Goal: Task Accomplishment & Management: Use online tool/utility

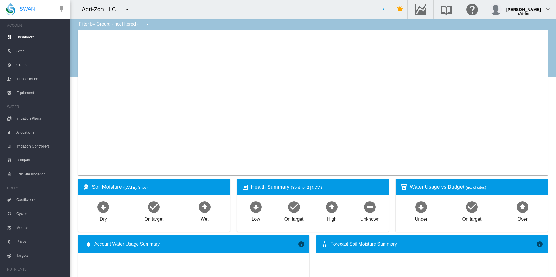
type input "**********"
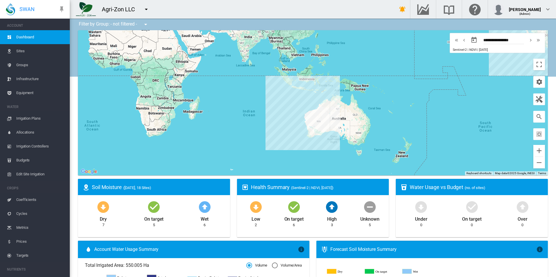
click at [149, 8] on md-icon "icon-menu-down" at bounding box center [146, 9] width 7 height 7
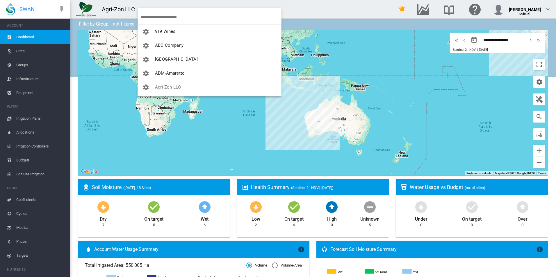
click at [160, 17] on input "search" at bounding box center [210, 17] width 141 height 14
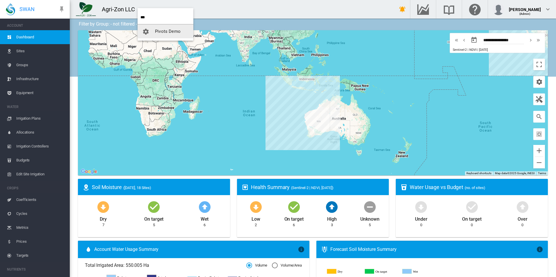
type input "***"
click at [166, 29] on span "Pivots Demo" at bounding box center [168, 31] width 26 height 5
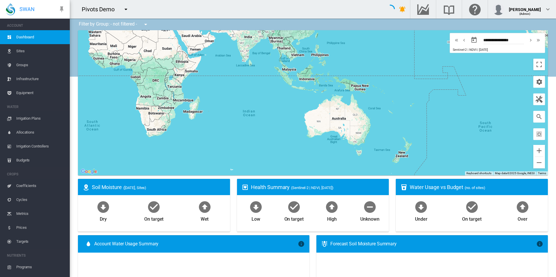
type input "**********"
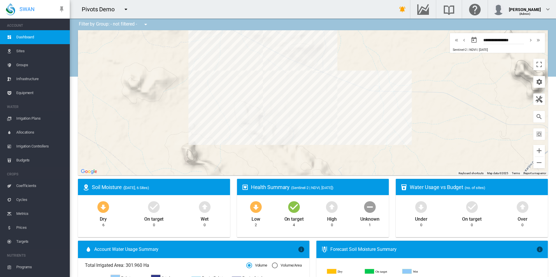
click at [53, 121] on span "Irrigation Plans" at bounding box center [40, 119] width 49 height 14
click at [62, 116] on link "Irrigation Plans" at bounding box center [35, 119] width 70 height 14
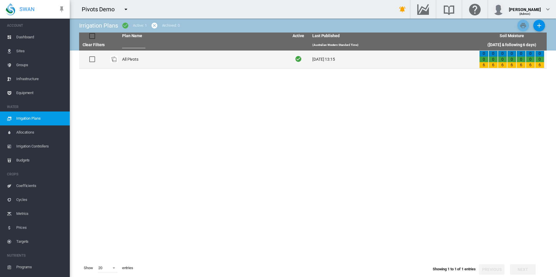
click at [247, 58] on td "All Pivots" at bounding box center [203, 60] width 167 height 18
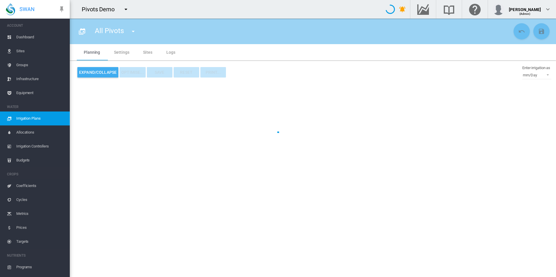
type input "**********"
type input "*"
type input "*****"
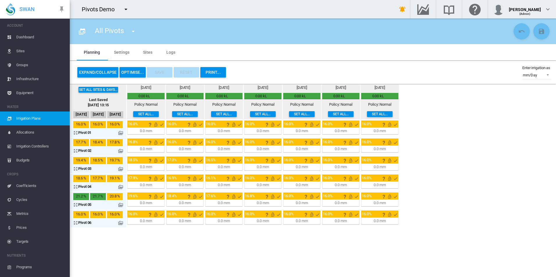
click at [144, 72] on button "OPTIMISE..." at bounding box center [133, 72] width 26 height 10
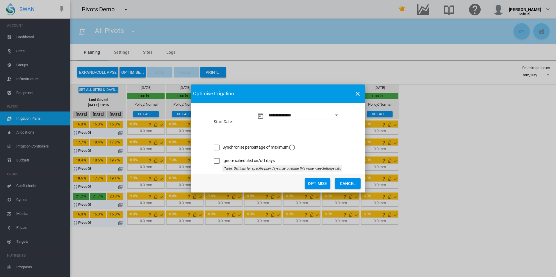
click at [218, 146] on div "Synchronise percentage of maximum" at bounding box center [217, 148] width 6 height 6
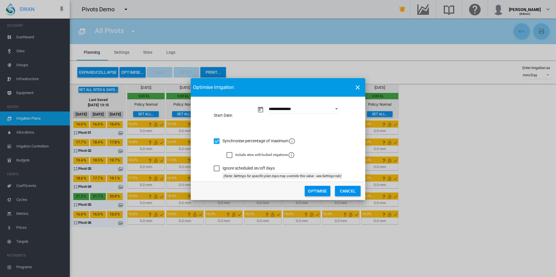
click at [218, 170] on div "Ignore scheduled on/off days" at bounding box center [217, 169] width 6 height 6
click at [313, 187] on button "Optimise" at bounding box center [318, 191] width 26 height 10
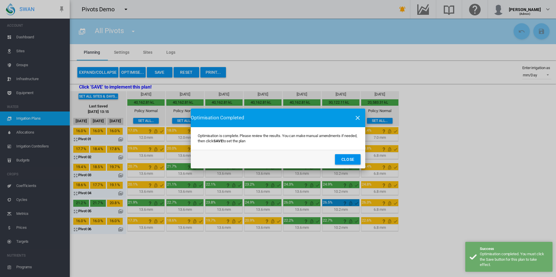
click at [353, 159] on button "Close" at bounding box center [348, 159] width 26 height 10
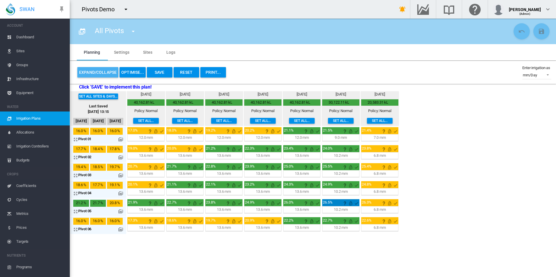
click at [98, 76] on button "Expand/Collapse" at bounding box center [97, 72] width 41 height 10
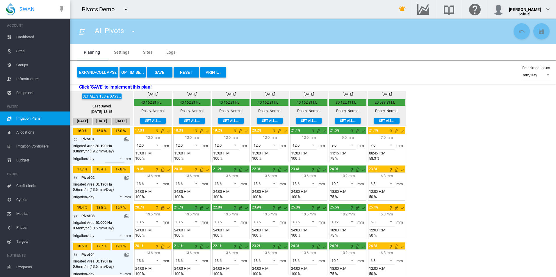
click at [259, 70] on div "Expand/Collapse OPTIMISE... Save Reset PRINT... Enter irrigation as mm/Day mm/D…" at bounding box center [312, 72] width 477 height 14
click at [134, 69] on button "OPTIMISE..." at bounding box center [133, 72] width 26 height 10
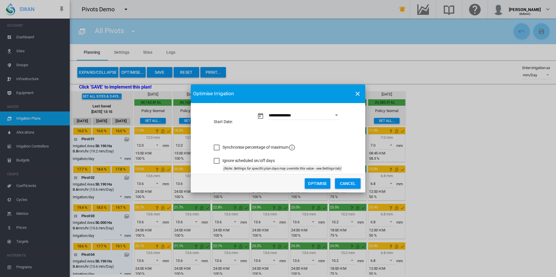
drag, startPoint x: 235, startPoint y: 149, endPoint x: 228, endPoint y: 161, distance: 13.7
click at [235, 148] on span "Synchronise percentage of maximum" at bounding box center [258, 147] width 73 height 5
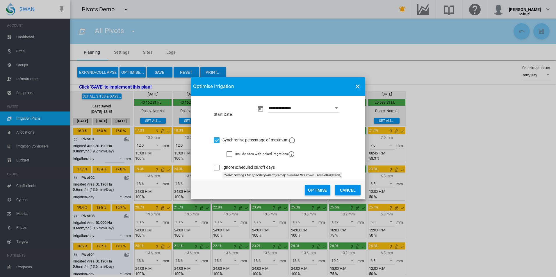
click at [218, 167] on div "Ignore scheduled on/off days" at bounding box center [217, 168] width 6 height 6
click at [308, 189] on button "Optimise" at bounding box center [318, 190] width 26 height 10
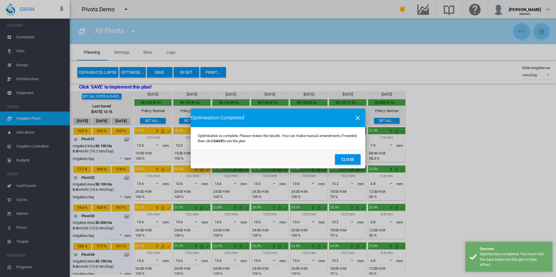
click at [352, 158] on button "Close" at bounding box center [348, 159] width 26 height 10
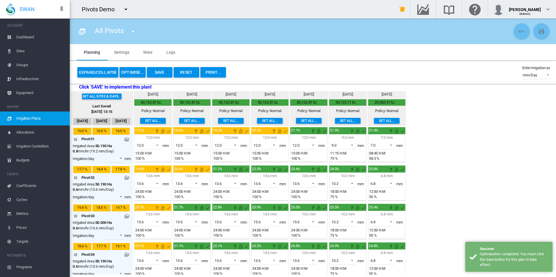
scroll to position [83, 0]
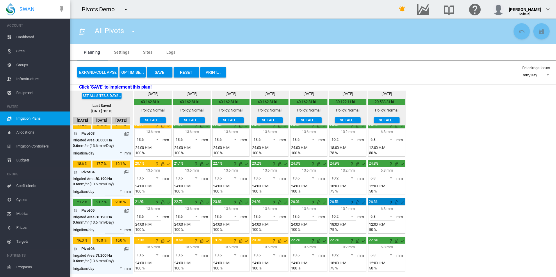
click at [22, 118] on span "Irrigation Plans" at bounding box center [40, 119] width 49 height 14
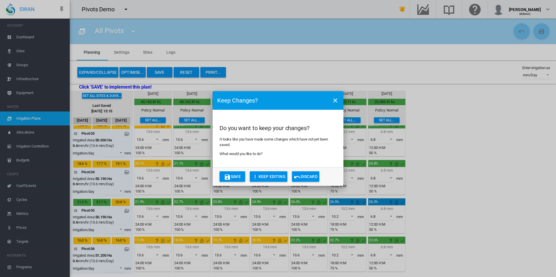
drag, startPoint x: 274, startPoint y: 174, endPoint x: 233, endPoint y: 176, distance: 41.0
click at [274, 174] on button "KEEP EDITING" at bounding box center [269, 177] width 38 height 10
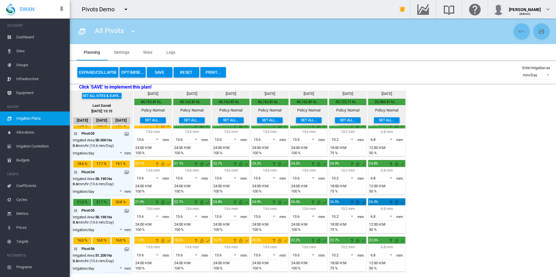
click at [41, 118] on span "Irrigation Plans" at bounding box center [40, 119] width 49 height 14
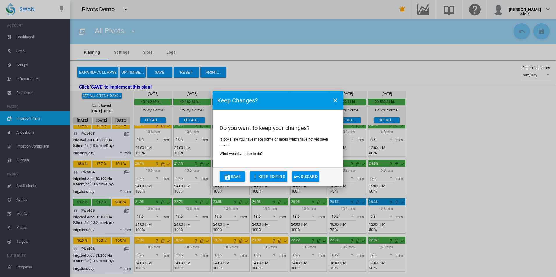
click at [305, 172] on div "Keep Changes? Do you want to keep your changes? It looks like you have made som…" at bounding box center [278, 138] width 556 height 277
click at [306, 177] on button "Discard" at bounding box center [305, 177] width 27 height 10
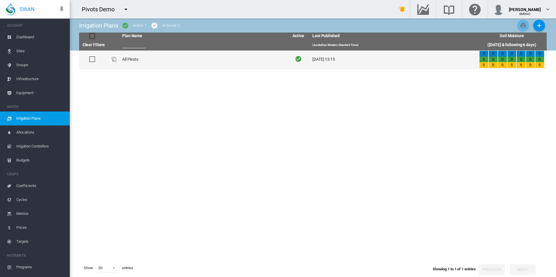
click at [250, 63] on td "All Pivots" at bounding box center [203, 60] width 167 height 18
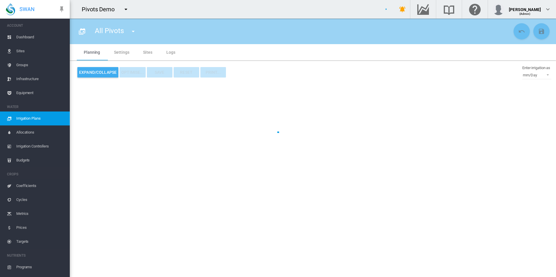
type input "**********"
type input "*"
type input "*****"
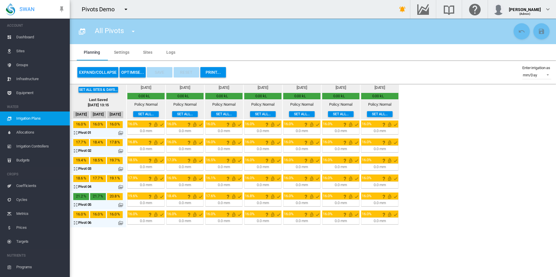
click at [126, 70] on button "OPTIMISE..." at bounding box center [133, 72] width 26 height 10
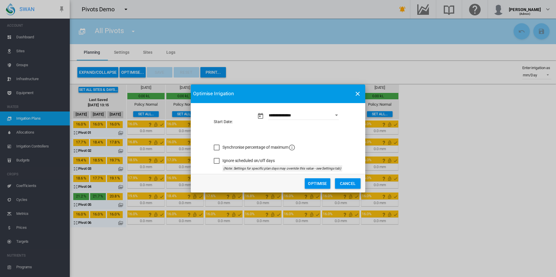
click at [220, 148] on div "Synchronise percentage of maximum" at bounding box center [217, 148] width 6 height 6
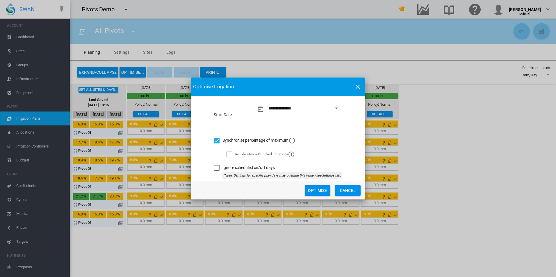
click at [218, 165] on div "Ignore scheduled on/off days" at bounding box center [217, 168] width 6 height 6
click at [313, 190] on button "Optimise" at bounding box center [318, 191] width 26 height 10
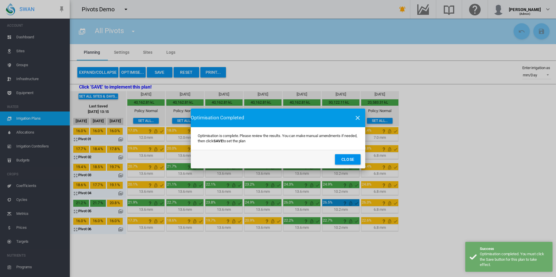
click at [342, 161] on button "Close" at bounding box center [348, 159] width 26 height 10
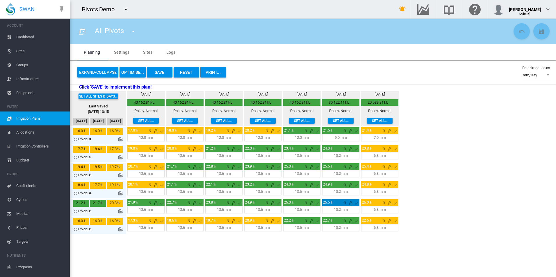
click at [137, 67] on button "OPTIMISE..." at bounding box center [133, 72] width 26 height 10
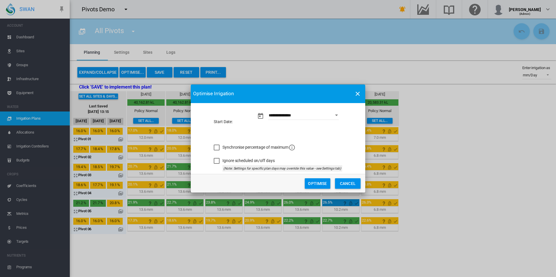
click at [315, 183] on button "Optimise" at bounding box center [318, 184] width 26 height 10
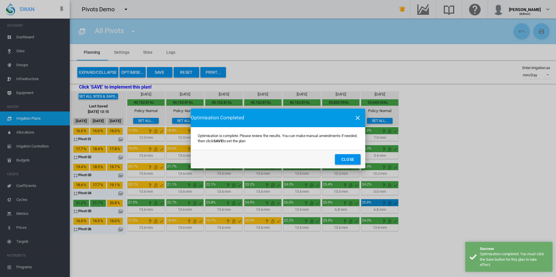
click at [347, 163] on button "Close" at bounding box center [348, 159] width 26 height 10
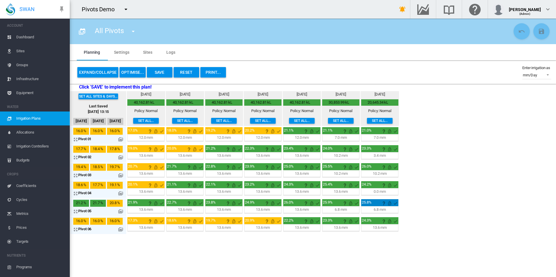
click at [130, 69] on button "OPTIMISE..." at bounding box center [133, 72] width 26 height 10
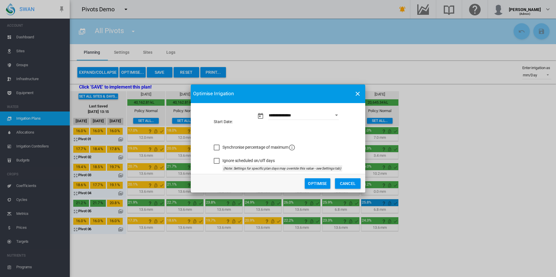
click at [236, 149] on span "Synchronise percentage of maximum" at bounding box center [258, 147] width 73 height 5
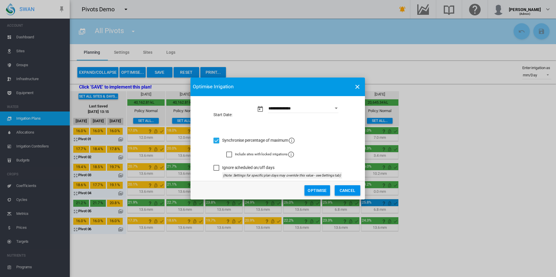
click at [236, 169] on div "Ignore scheduled on/off days" at bounding box center [248, 168] width 52 height 6
click at [318, 190] on button "Optimise" at bounding box center [317, 191] width 26 height 10
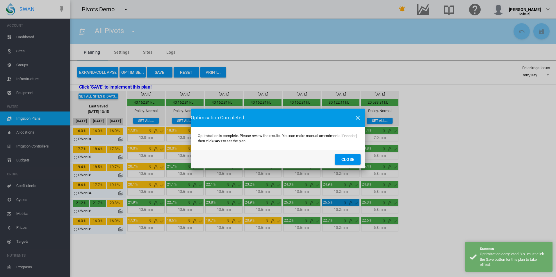
click at [338, 165] on button "Close" at bounding box center [348, 159] width 26 height 10
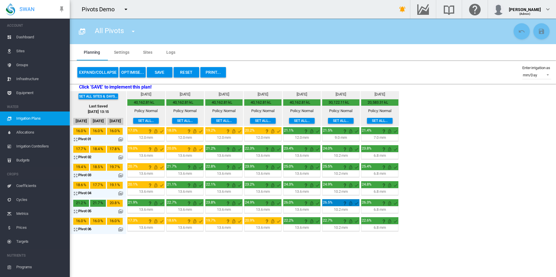
click at [50, 119] on span "Irrigation Plans" at bounding box center [40, 119] width 49 height 14
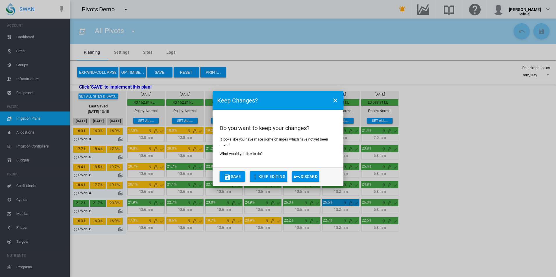
click at [316, 177] on button "Discard" at bounding box center [305, 177] width 27 height 10
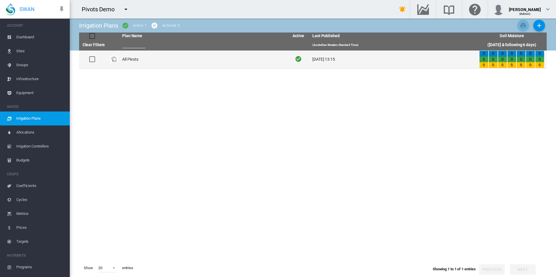
click at [176, 59] on td "All Pivots" at bounding box center [203, 60] width 167 height 18
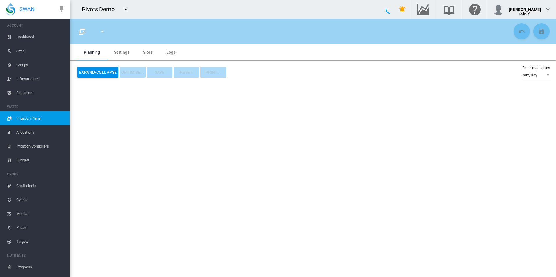
type input "**********"
type input "*"
type input "*****"
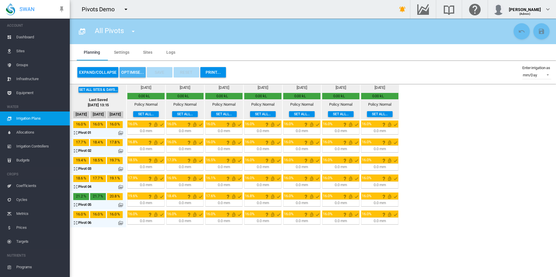
click at [131, 74] on button "OPTIMISE..." at bounding box center [133, 72] width 26 height 10
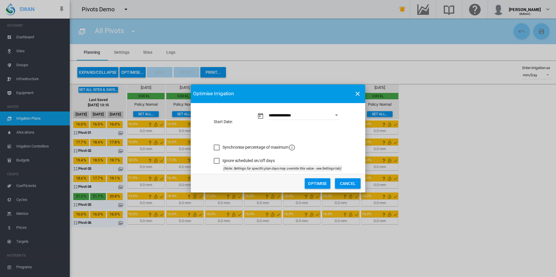
click at [217, 146] on div "Synchronise percentage of maximum" at bounding box center [217, 148] width 6 height 6
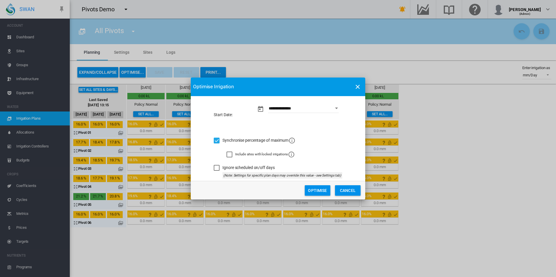
click at [215, 167] on div "Ignore scheduled on/off days" at bounding box center [217, 168] width 6 height 6
click at [318, 194] on button "Optimise" at bounding box center [318, 191] width 26 height 10
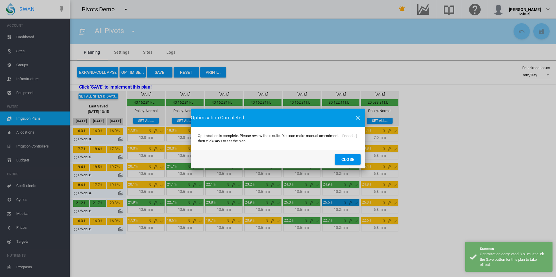
click at [343, 161] on button "Close" at bounding box center [348, 159] width 26 height 10
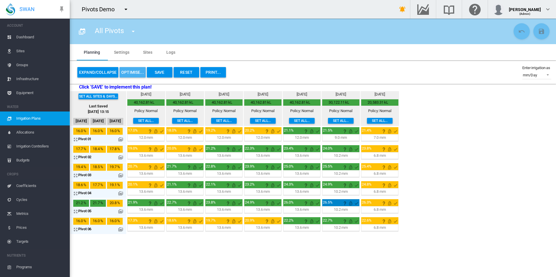
click at [134, 69] on button "OPTIMISE..." at bounding box center [133, 72] width 26 height 10
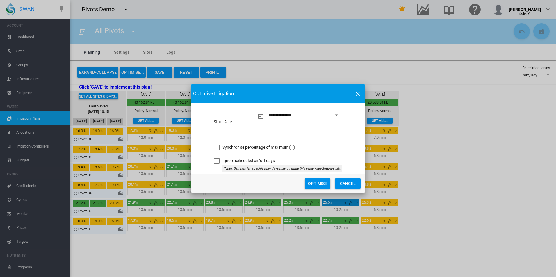
click at [231, 147] on span "Synchronise percentage of maximum" at bounding box center [258, 147] width 73 height 5
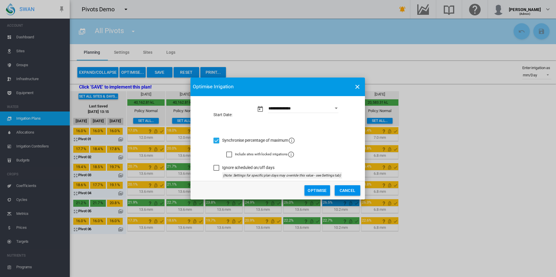
click at [219, 169] on div "Ignore scheduled on/off days" at bounding box center [216, 168] width 6 height 6
click at [313, 190] on button "Optimise" at bounding box center [317, 191] width 26 height 10
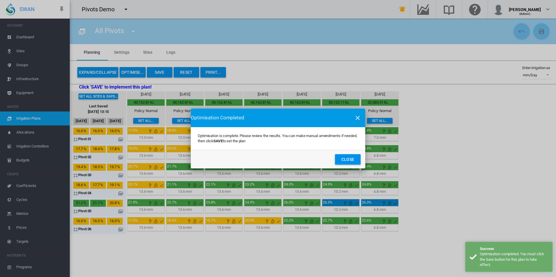
click at [348, 158] on button "Close" at bounding box center [348, 159] width 26 height 10
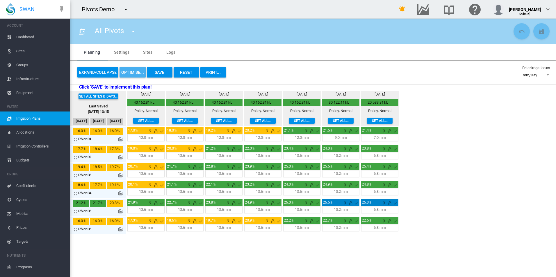
click at [135, 75] on button "OPTIMISE..." at bounding box center [133, 72] width 26 height 10
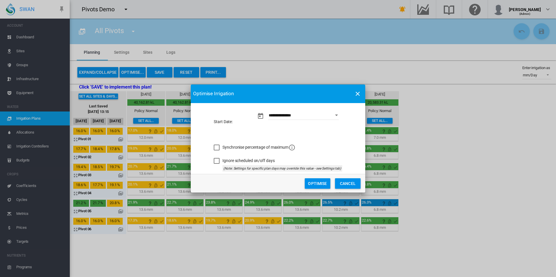
click at [223, 161] on div "Ignore scheduled on/off days" at bounding box center [248, 161] width 52 height 6
click at [218, 145] on div "Synchronise percentage of maximum" at bounding box center [217, 148] width 6 height 6
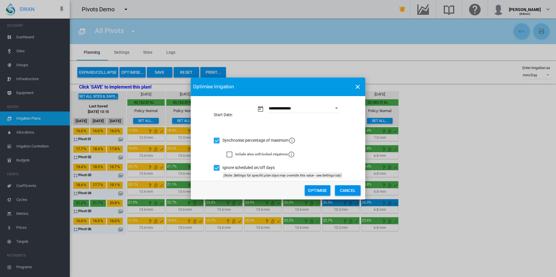
click at [315, 190] on button "Optimise" at bounding box center [318, 191] width 26 height 10
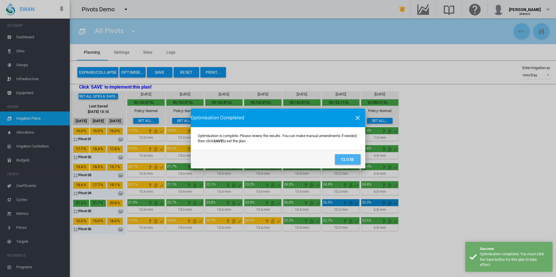
click at [339, 160] on button "Close" at bounding box center [348, 159] width 26 height 10
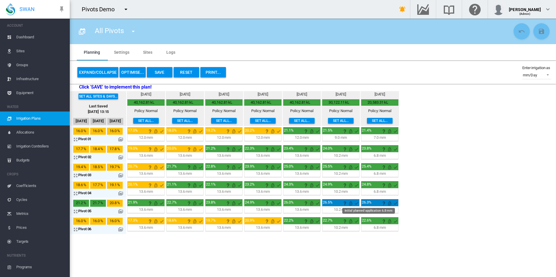
click at [368, 221] on div "22.6%" at bounding box center [368, 220] width 13 height 5
drag, startPoint x: 368, startPoint y: 220, endPoint x: 362, endPoint y: 220, distance: 6.4
click at [362, 220] on div "22.6%" at bounding box center [368, 220] width 13 height 5
drag, startPoint x: 362, startPoint y: 220, endPoint x: 366, endPoint y: 232, distance: 12.3
click at [366, 232] on td "22.6% mm H:M" at bounding box center [380, 225] width 38 height 17
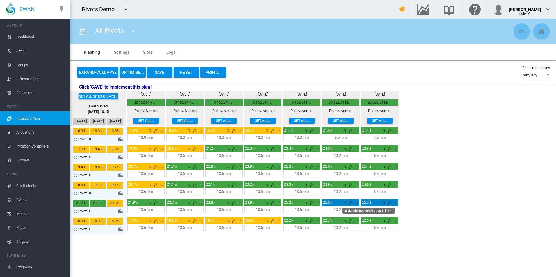
click at [369, 219] on div "22.6%" at bounding box center [368, 220] width 13 height 5
click at [138, 73] on button "OPTIMISE..." at bounding box center [133, 72] width 26 height 10
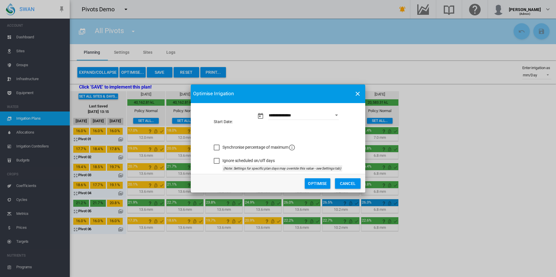
click at [315, 182] on button "Optimise" at bounding box center [318, 184] width 26 height 10
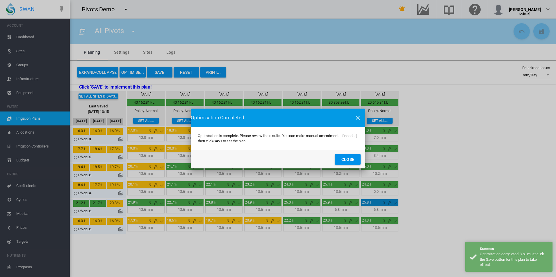
click at [349, 159] on button "Close" at bounding box center [348, 159] width 26 height 10
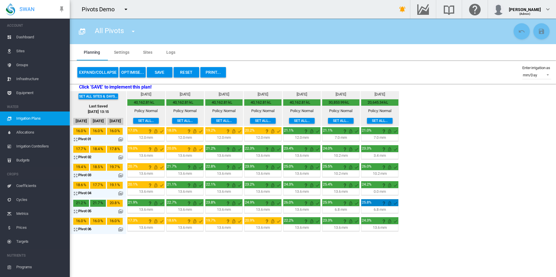
click at [132, 71] on button "OPTIMISE..." at bounding box center [133, 72] width 26 height 10
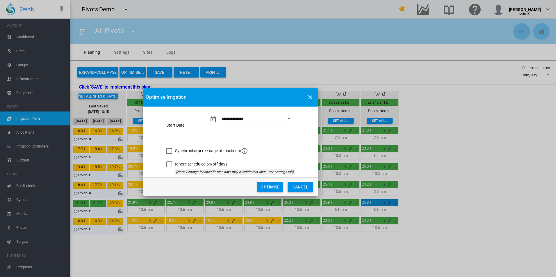
drag, startPoint x: 301, startPoint y: 93, endPoint x: 253, endPoint y: 97, distance: 47.5
click at [253, 97] on md-toolbar "Optimise Irrigation" at bounding box center [230, 97] width 174 height 19
click at [270, 186] on button "Optimise" at bounding box center [270, 187] width 26 height 10
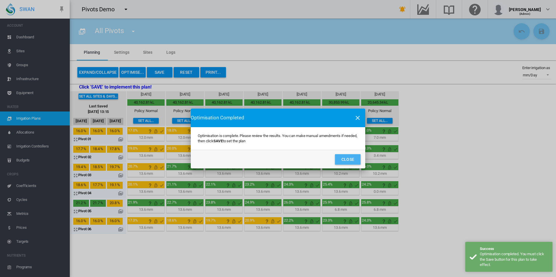
click at [353, 161] on button "Close" at bounding box center [348, 159] width 26 height 10
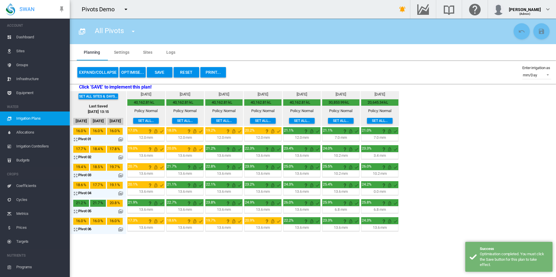
click at [130, 71] on button "OPTIMISE..." at bounding box center [133, 72] width 26 height 10
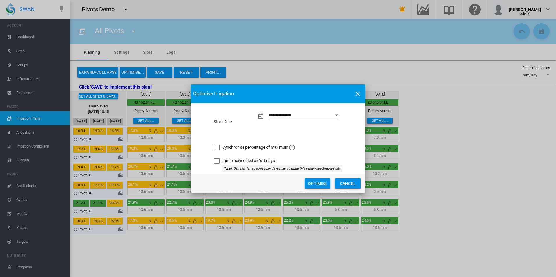
click at [311, 182] on button "Optimise" at bounding box center [318, 184] width 26 height 10
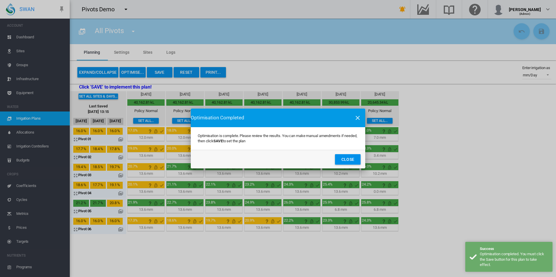
click at [350, 159] on button "Close" at bounding box center [348, 159] width 26 height 10
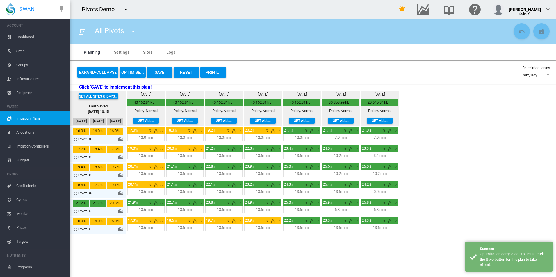
click at [137, 76] on button "OPTIMISE..." at bounding box center [133, 72] width 26 height 10
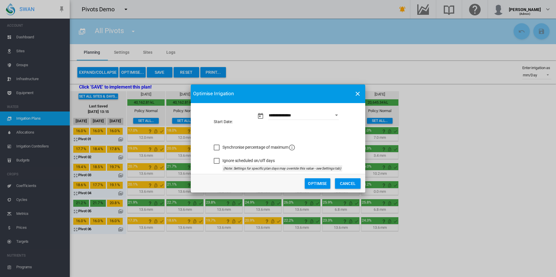
click at [217, 148] on div "Synchronise percentage of maximum" at bounding box center [217, 148] width 6 height 6
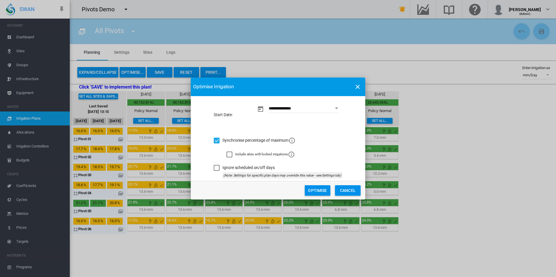
click at [315, 191] on button "Optimise" at bounding box center [318, 191] width 26 height 10
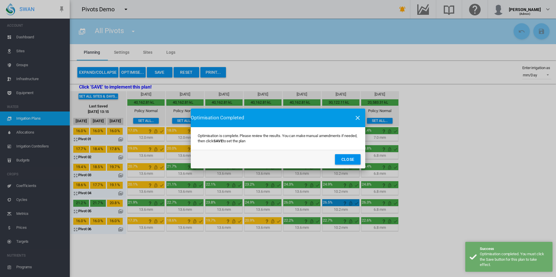
click at [343, 161] on button "Close" at bounding box center [348, 159] width 26 height 10
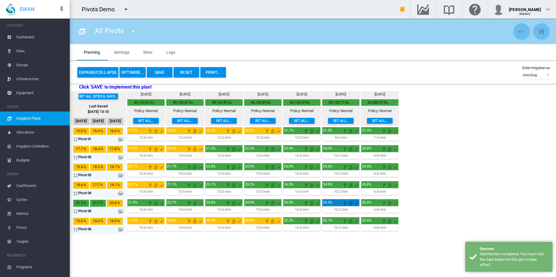
click at [133, 72] on button "OPTIMISE..." at bounding box center [133, 72] width 26 height 10
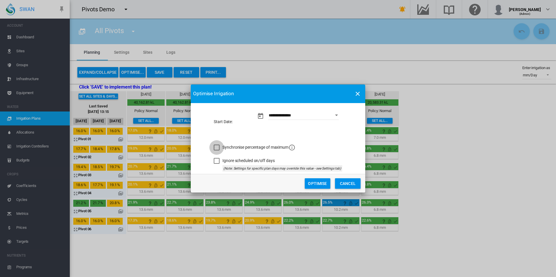
click at [216, 149] on div "Synchronise percentage of maximum" at bounding box center [217, 148] width 6 height 6
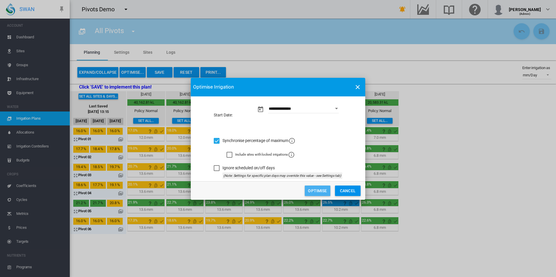
click at [318, 189] on button "Optimise" at bounding box center [318, 191] width 26 height 10
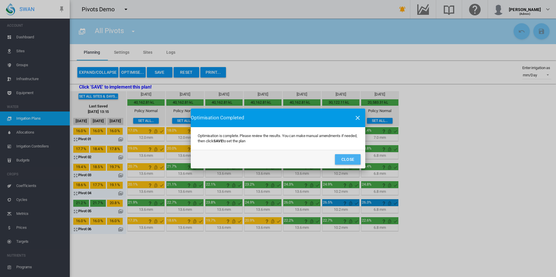
click at [349, 159] on button "Close" at bounding box center [348, 159] width 26 height 10
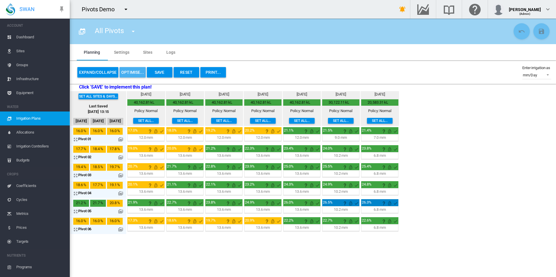
click at [135, 72] on button "OPTIMISE..." at bounding box center [133, 72] width 26 height 10
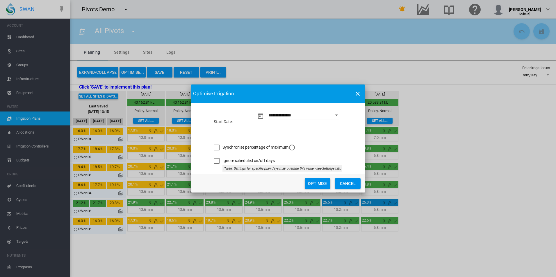
click at [218, 148] on div "Synchronise percentage of maximum" at bounding box center [217, 148] width 6 height 6
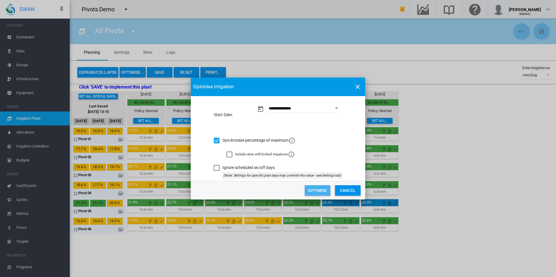
click at [322, 190] on button "Optimise" at bounding box center [318, 191] width 26 height 10
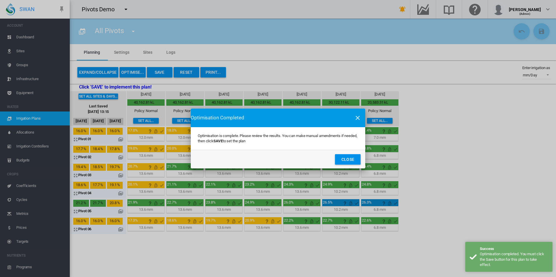
click at [348, 161] on button "Close" at bounding box center [348, 159] width 26 height 10
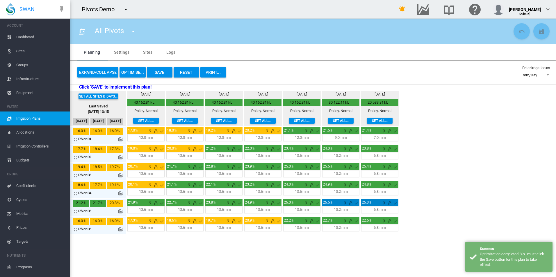
click at [126, 73] on button "OPTIMISE..." at bounding box center [133, 72] width 26 height 10
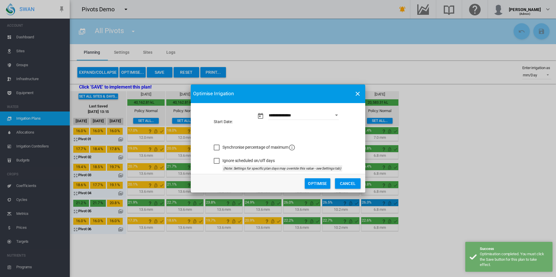
click at [311, 181] on button "Optimise" at bounding box center [318, 184] width 26 height 10
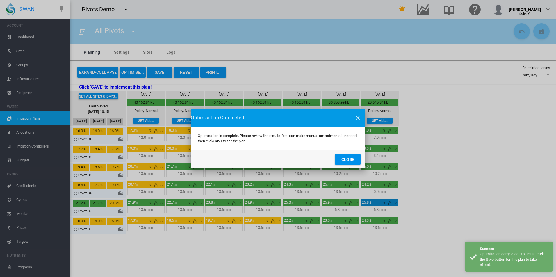
click at [351, 160] on button "Close" at bounding box center [348, 159] width 26 height 10
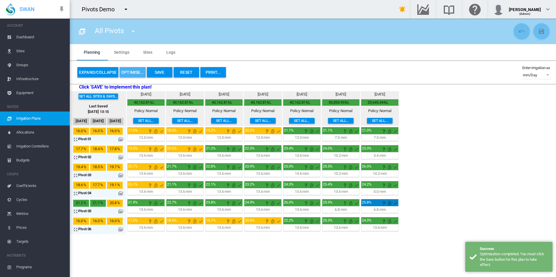
click at [132, 71] on button "OPTIMISE..." at bounding box center [133, 72] width 26 height 10
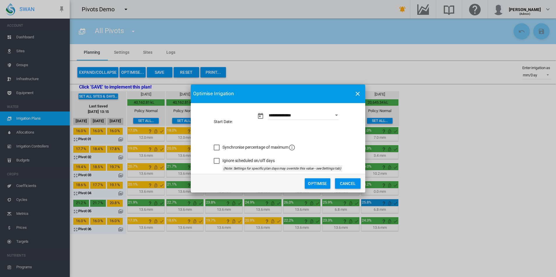
click at [218, 149] on div "Synchronise percentage of maximum" at bounding box center [217, 148] width 6 height 6
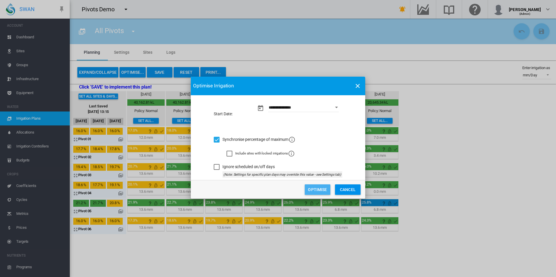
click at [320, 188] on button "Optimise" at bounding box center [318, 190] width 26 height 10
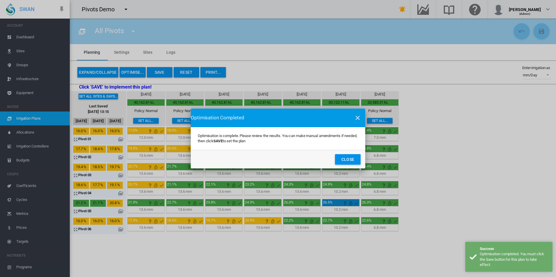
click at [345, 160] on button "Close" at bounding box center [348, 159] width 26 height 10
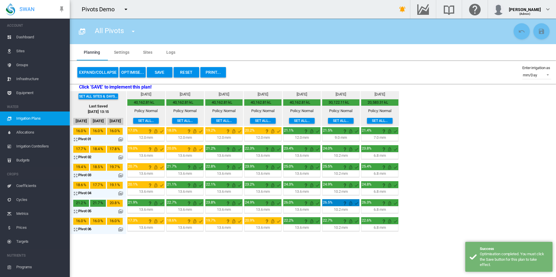
click at [131, 73] on button "OPTIMISE..." at bounding box center [133, 72] width 26 height 10
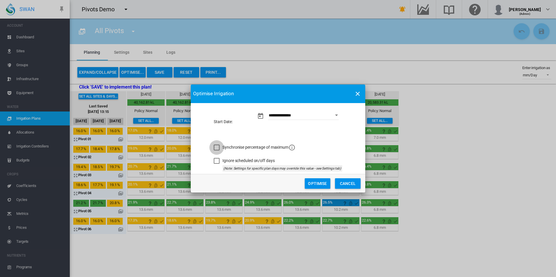
click at [217, 147] on div "Synchronise percentage of maximum" at bounding box center [217, 148] width 6 height 6
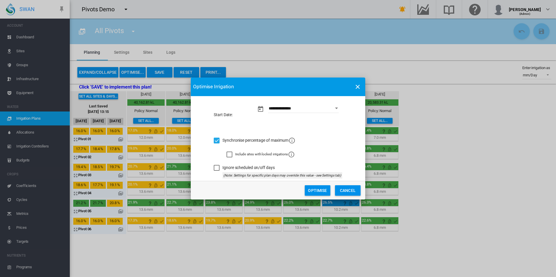
click at [315, 190] on button "Optimise" at bounding box center [318, 191] width 26 height 10
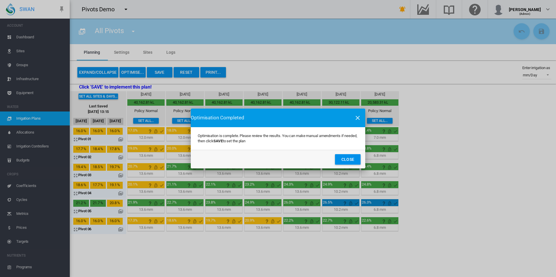
click at [349, 160] on button "Close" at bounding box center [348, 159] width 26 height 10
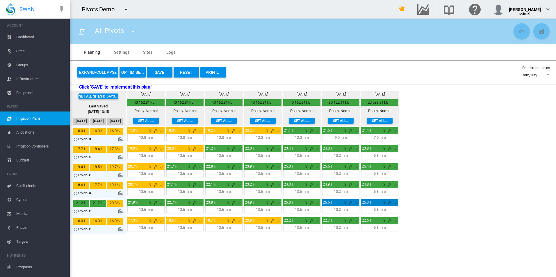
click at [120, 212] on md-icon at bounding box center [120, 211] width 5 height 5
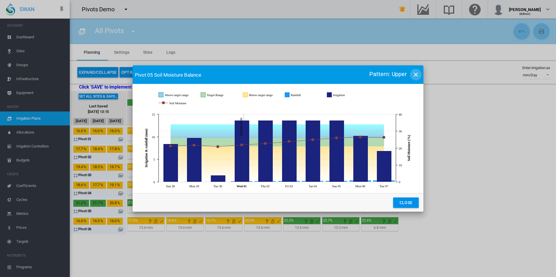
click at [416, 74] on md-icon "icon-close" at bounding box center [415, 74] width 7 height 7
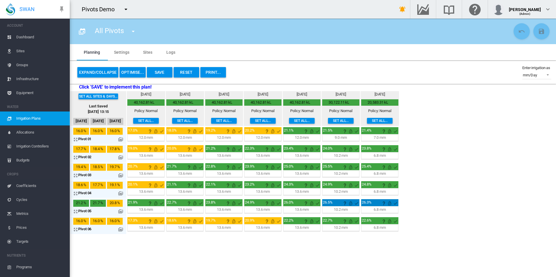
click at [137, 72] on button "OPTIMISE..." at bounding box center [133, 72] width 26 height 10
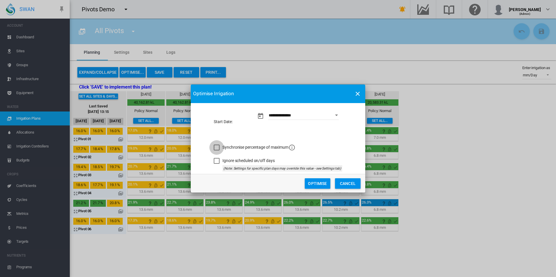
click at [216, 148] on div "Synchronise percentage of maximum" at bounding box center [217, 148] width 6 height 6
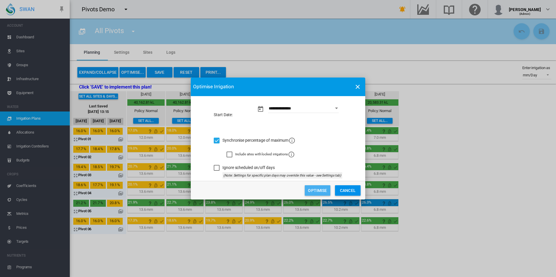
click at [319, 188] on button "Optimise" at bounding box center [318, 191] width 26 height 10
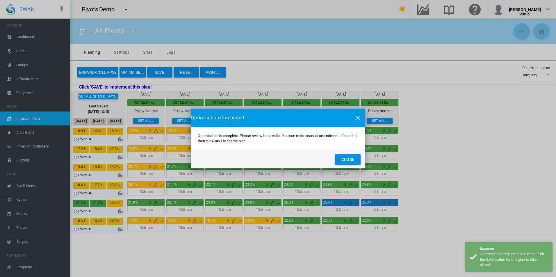
click at [350, 158] on button "Close" at bounding box center [348, 159] width 26 height 10
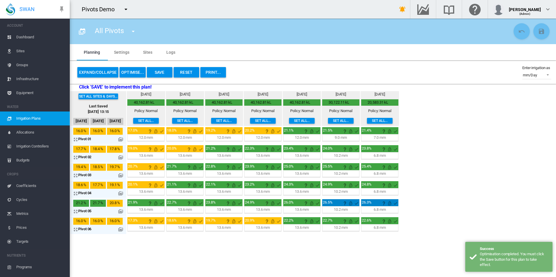
click at [136, 72] on button "OPTIMISE..." at bounding box center [133, 72] width 26 height 10
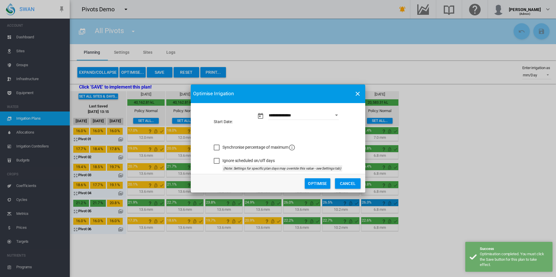
click at [218, 147] on div "Synchronise percentage of maximum" at bounding box center [217, 148] width 6 height 6
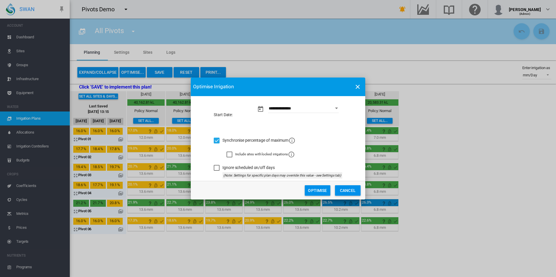
click at [310, 189] on button "Optimise" at bounding box center [318, 191] width 26 height 10
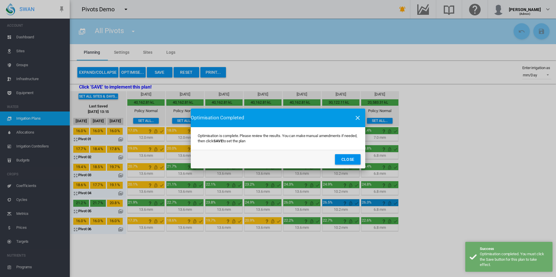
click at [351, 159] on button "Close" at bounding box center [348, 159] width 26 height 10
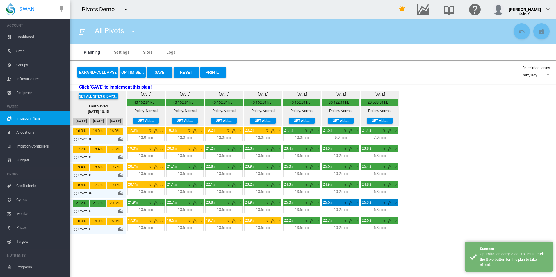
click at [132, 70] on button "OPTIMISE..." at bounding box center [133, 72] width 26 height 10
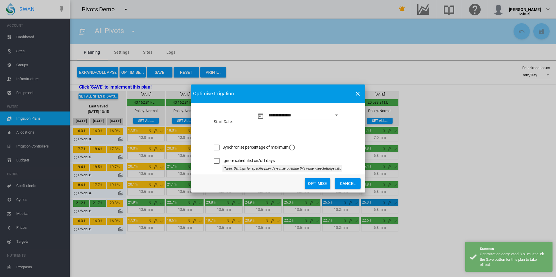
click at [216, 148] on div "Synchronise percentage of maximum" at bounding box center [217, 148] width 6 height 6
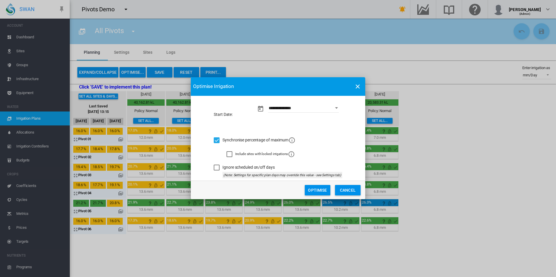
click at [315, 188] on button "Optimise" at bounding box center [318, 190] width 26 height 10
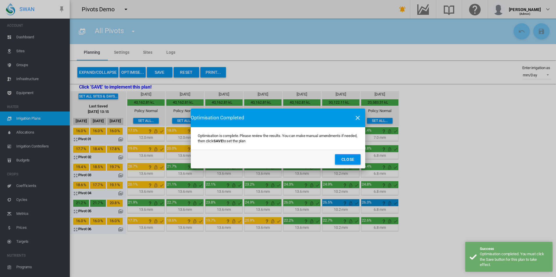
click at [344, 159] on button "Close" at bounding box center [348, 159] width 26 height 10
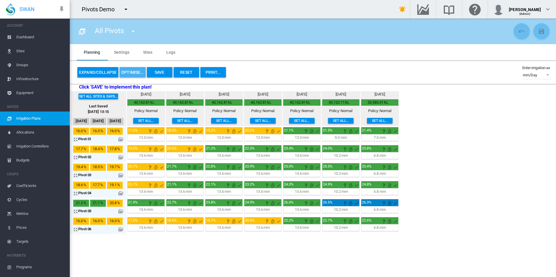
click at [138, 75] on button "OPTIMISE..." at bounding box center [133, 72] width 26 height 10
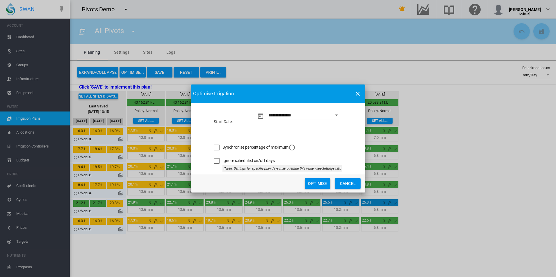
click at [316, 183] on button "Optimise" at bounding box center [318, 184] width 26 height 10
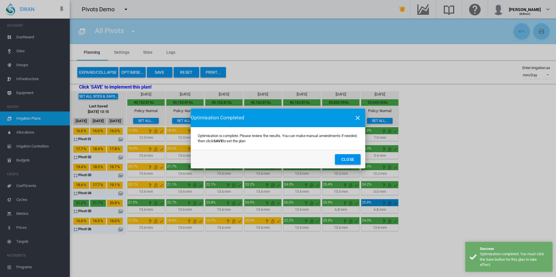
click at [353, 159] on button "Close" at bounding box center [348, 159] width 26 height 10
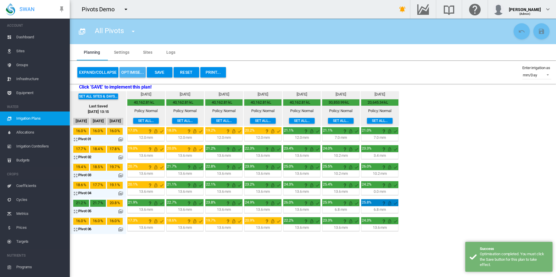
click at [128, 71] on button "OPTIMISE..." at bounding box center [133, 72] width 26 height 10
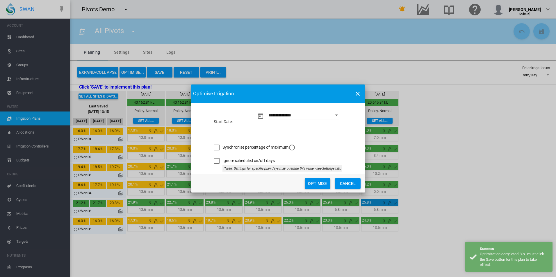
click at [218, 149] on div "Synchronise percentage of maximum" at bounding box center [217, 148] width 6 height 6
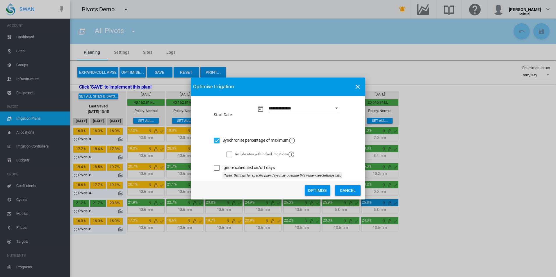
click at [315, 190] on button "Optimise" at bounding box center [318, 191] width 26 height 10
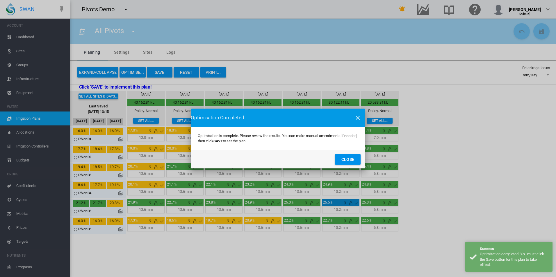
drag, startPoint x: 349, startPoint y: 162, endPoint x: 344, endPoint y: 161, distance: 4.7
click at [349, 161] on button "Close" at bounding box center [348, 159] width 26 height 10
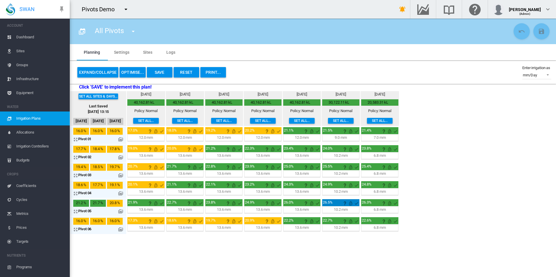
click at [137, 70] on button "OPTIMISE..." at bounding box center [133, 72] width 26 height 10
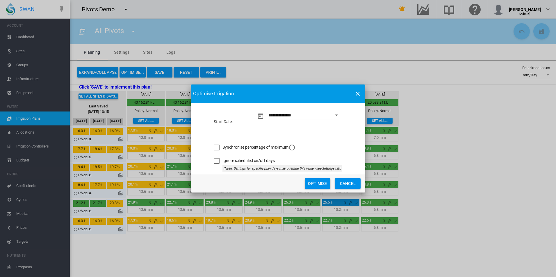
click at [216, 147] on div "Synchronise percentage of maximum" at bounding box center [217, 148] width 6 height 6
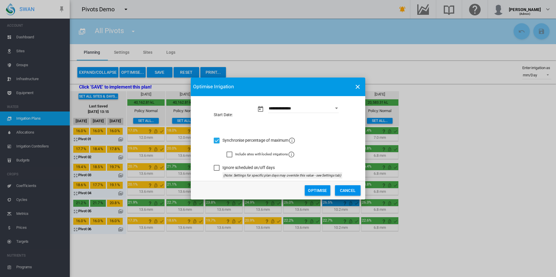
click at [320, 192] on button "Optimise" at bounding box center [318, 191] width 26 height 10
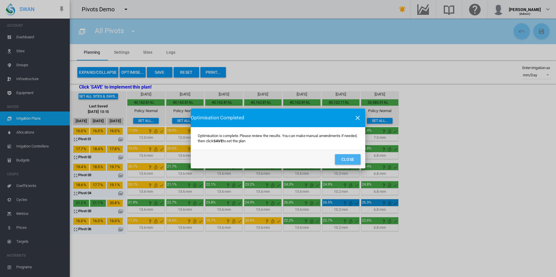
drag, startPoint x: 348, startPoint y: 162, endPoint x: 318, endPoint y: 152, distance: 31.9
click at [348, 161] on button "Close" at bounding box center [348, 159] width 26 height 10
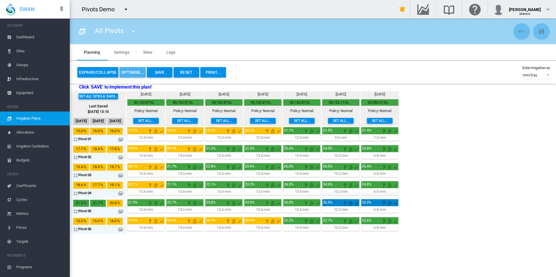
click at [133, 72] on button "OPTIMISE..." at bounding box center [133, 72] width 26 height 10
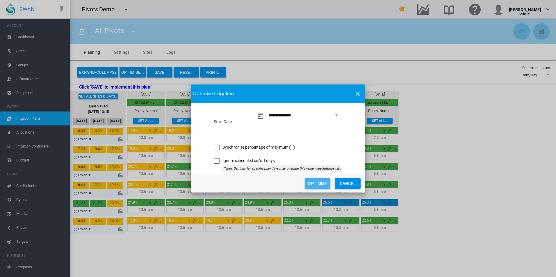
drag, startPoint x: 311, startPoint y: 184, endPoint x: 310, endPoint y: 189, distance: 5.5
click at [311, 184] on button "Optimise" at bounding box center [318, 184] width 26 height 10
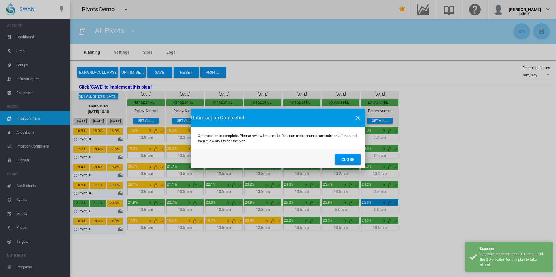
click at [349, 161] on button "Close" at bounding box center [348, 159] width 26 height 10
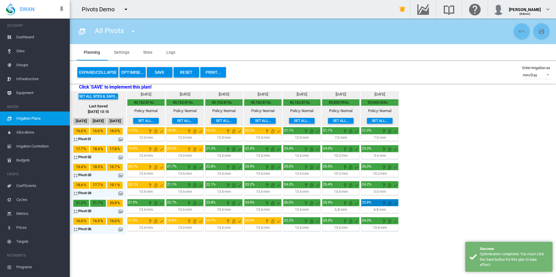
click at [127, 70] on button "OPTIMISE..." at bounding box center [133, 72] width 26 height 10
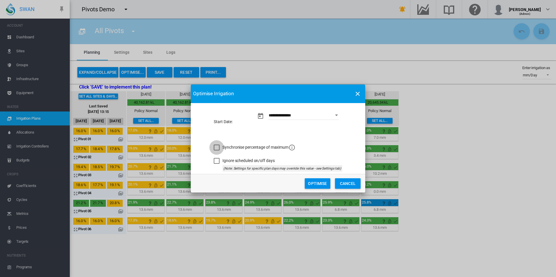
click at [215, 149] on div "Synchronise percentage of maximum" at bounding box center [217, 148] width 6 height 6
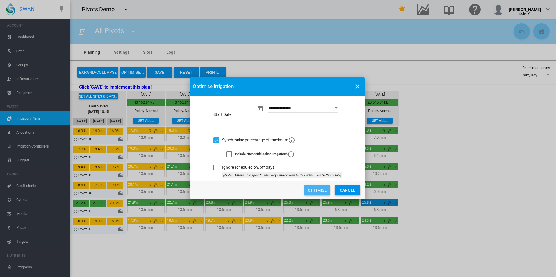
click at [322, 190] on button "Optimise" at bounding box center [317, 190] width 26 height 10
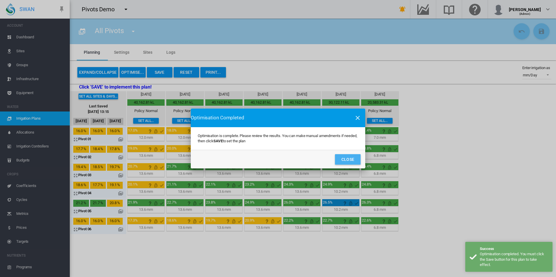
click at [350, 157] on button "Close" at bounding box center [348, 159] width 26 height 10
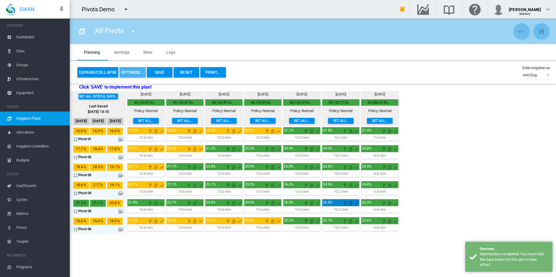
click at [131, 71] on button "OPTIMISE..." at bounding box center [133, 72] width 26 height 10
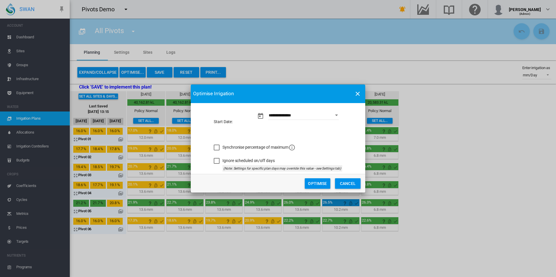
click at [218, 149] on div "Synchronise percentage of maximum" at bounding box center [217, 148] width 6 height 6
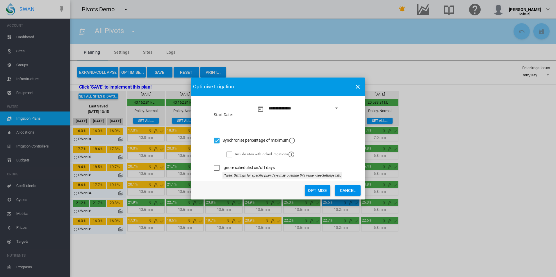
click at [318, 190] on button "Optimise" at bounding box center [318, 191] width 26 height 10
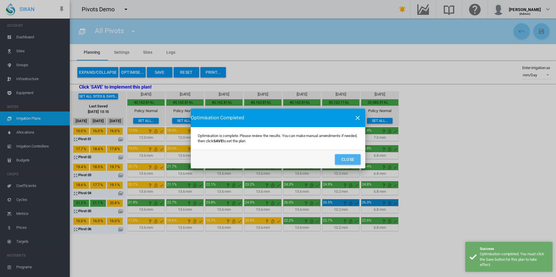
click at [352, 159] on button "Close" at bounding box center [348, 159] width 26 height 10
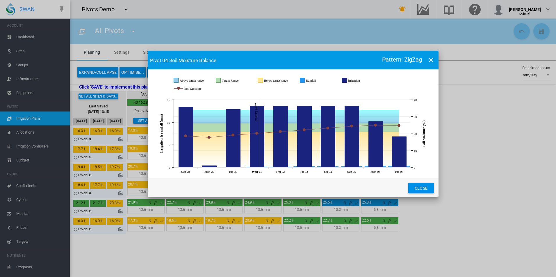
drag, startPoint x: 331, startPoint y: 71, endPoint x: 346, endPoint y: 58, distance: 20.0
click at [346, 57] on md-toolbar "Pivot 04 Soil Moisture Balance Pattern: ZigZag" at bounding box center [293, 60] width 291 height 19
click at [422, 188] on button "Close" at bounding box center [421, 188] width 26 height 10
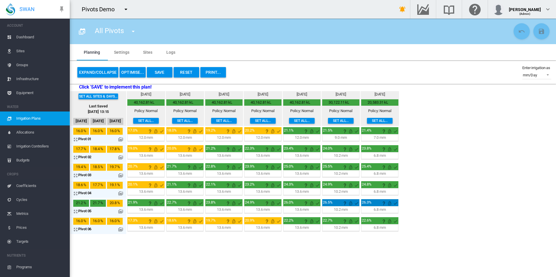
click at [44, 124] on span "Irrigation Plans" at bounding box center [40, 119] width 49 height 14
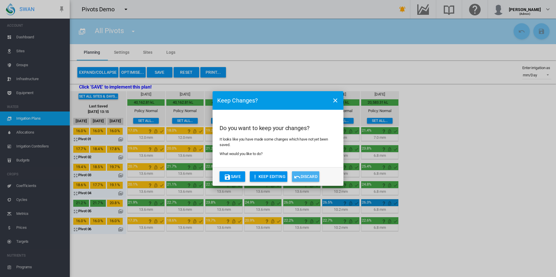
click at [302, 177] on button "Discard" at bounding box center [305, 177] width 27 height 10
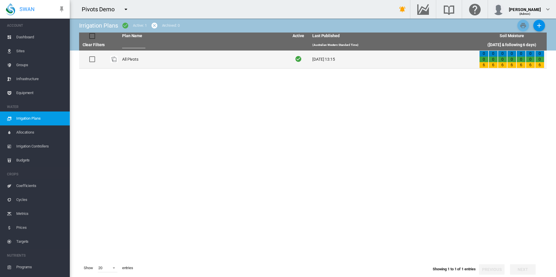
click at [176, 59] on td "All Pivots" at bounding box center [203, 60] width 167 height 18
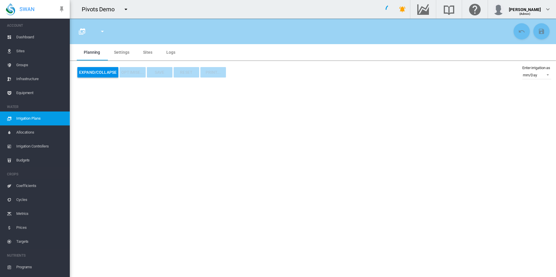
type input "**********"
type input "*"
type input "*****"
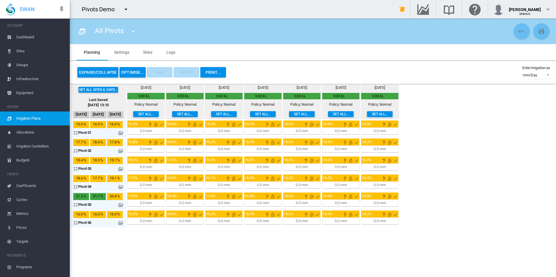
click at [136, 75] on button "OPTIMISE..." at bounding box center [133, 72] width 26 height 10
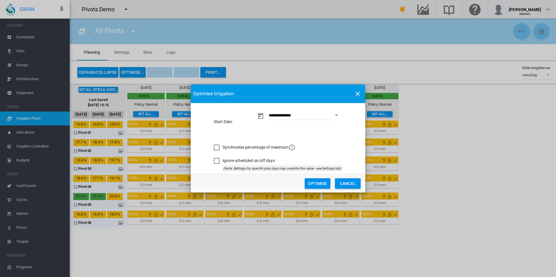
click at [228, 145] on span "Synchronise percentage of maximum" at bounding box center [258, 147] width 73 height 5
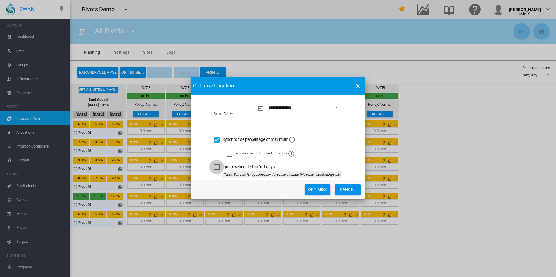
click at [220, 164] on div "Ignore scheduled on/off days" at bounding box center [217, 167] width 6 height 6
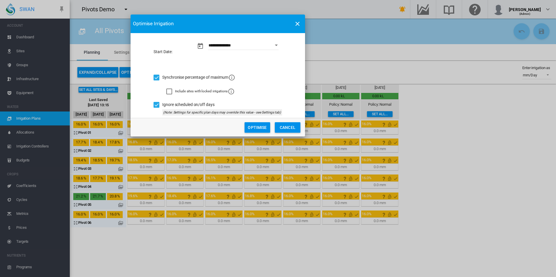
drag, startPoint x: 282, startPoint y: 85, endPoint x: 227, endPoint y: 18, distance: 86.4
click at [227, 18] on div "**********" at bounding box center [278, 138] width 556 height 277
click at [261, 127] on button "Optimise" at bounding box center [258, 127] width 26 height 10
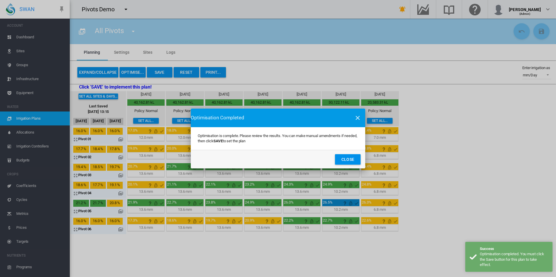
click at [353, 160] on button "Close" at bounding box center [348, 159] width 26 height 10
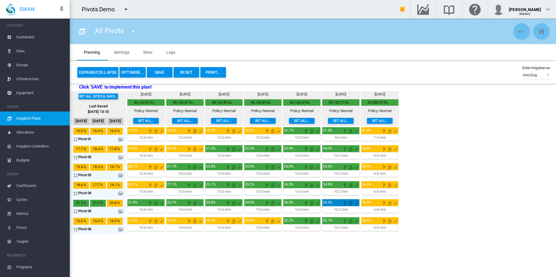
click at [125, 67] on div "Expand/Collapse OPTIMISE... Save Reset PRINT..." at bounding box center [152, 72] width 150 height 14
click at [126, 71] on button "OPTIMISE..." at bounding box center [133, 72] width 26 height 10
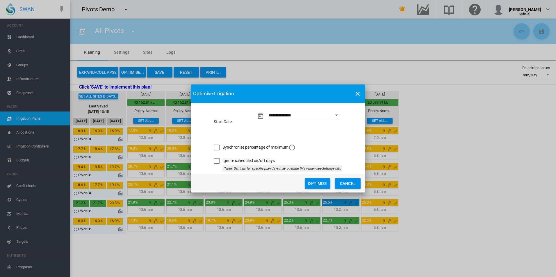
click at [216, 145] on div "Synchronise percentage of maximum" at bounding box center [217, 148] width 6 height 6
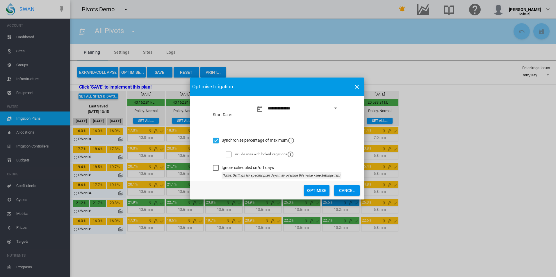
click at [216, 170] on div "Ignore scheduled on/off days" at bounding box center [216, 168] width 6 height 6
click at [313, 188] on button "Optimise" at bounding box center [317, 191] width 26 height 10
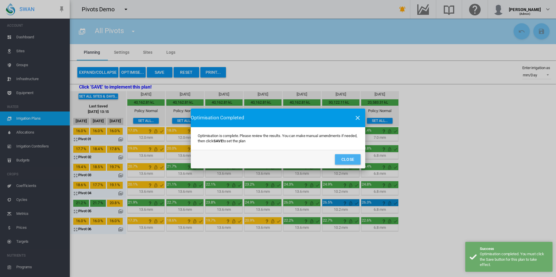
click at [353, 160] on button "Close" at bounding box center [348, 159] width 26 height 10
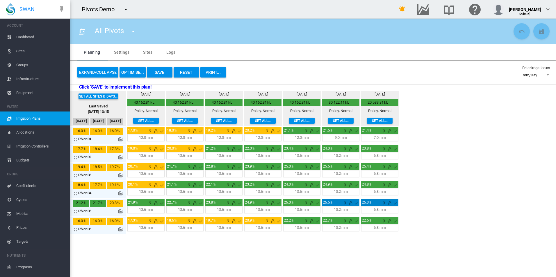
click at [138, 74] on button "OPTIMISE..." at bounding box center [133, 72] width 26 height 10
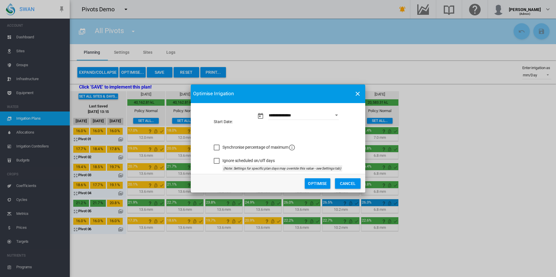
click at [236, 148] on span "Synchronise percentage of maximum" at bounding box center [258, 147] width 73 height 5
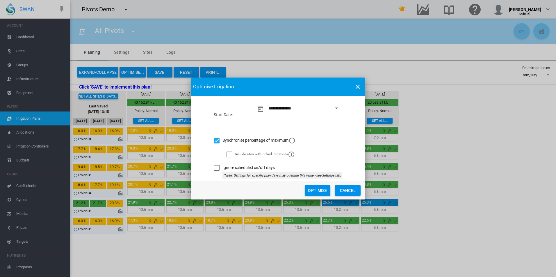
click at [349, 194] on button "Cancel" at bounding box center [348, 191] width 26 height 10
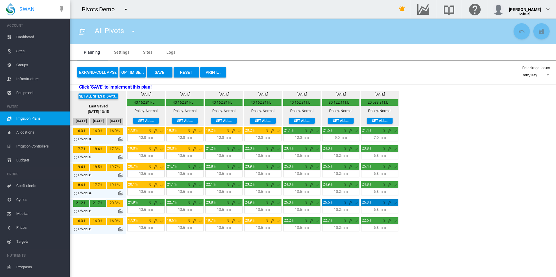
click at [137, 71] on button "OPTIMISE..." at bounding box center [133, 72] width 26 height 10
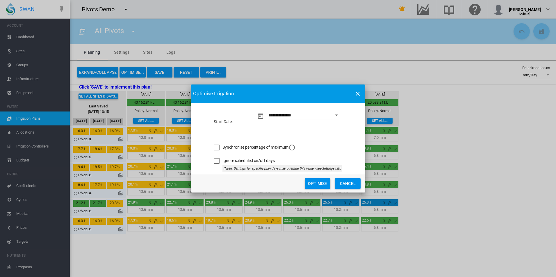
click at [317, 183] on button "Optimise" at bounding box center [318, 184] width 26 height 10
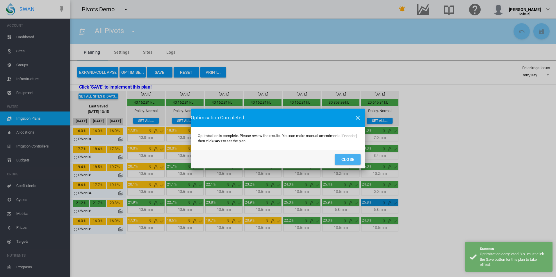
click at [351, 159] on button "Close" at bounding box center [348, 159] width 26 height 10
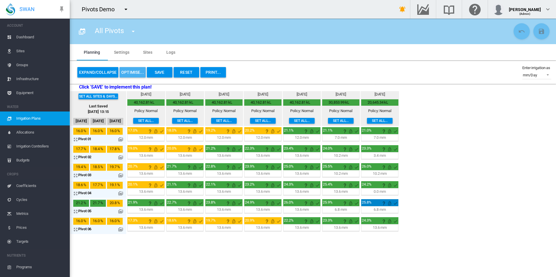
click at [131, 74] on button "OPTIMISE..." at bounding box center [133, 72] width 26 height 10
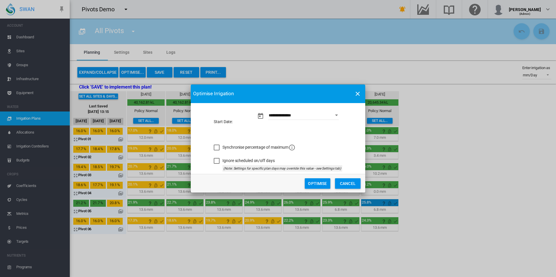
click at [354, 183] on button "Cancel" at bounding box center [348, 184] width 26 height 10
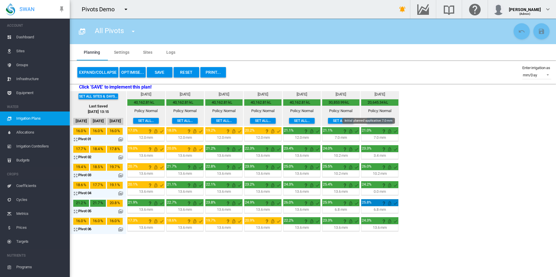
drag, startPoint x: 370, startPoint y: 130, endPoint x: 374, endPoint y: 130, distance: 3.8
click at [374, 130] on div "21.0%" at bounding box center [368, 130] width 13 height 5
click at [412, 212] on div "Set all sites & days... Last Saved 5 May 2025, 13:15 28 Sept 29 Sept 30 Sept We…" at bounding box center [313, 163] width 486 height 144
click at [25, 50] on span "Sites" at bounding box center [40, 51] width 49 height 14
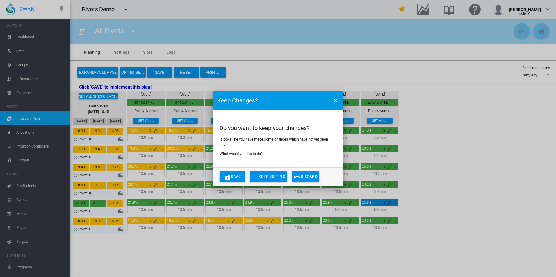
click at [305, 177] on button "Discard" at bounding box center [305, 177] width 27 height 10
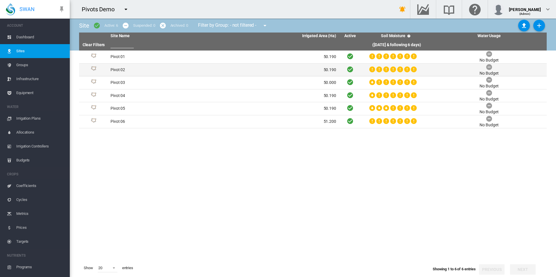
click at [118, 69] on td "Pivot 02" at bounding box center [165, 70] width 115 height 13
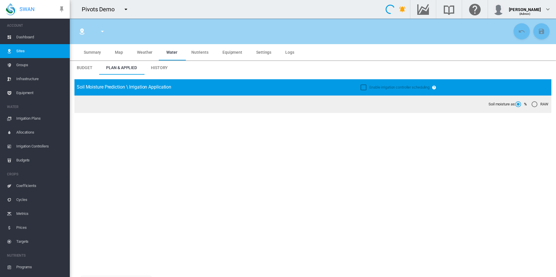
type input "******"
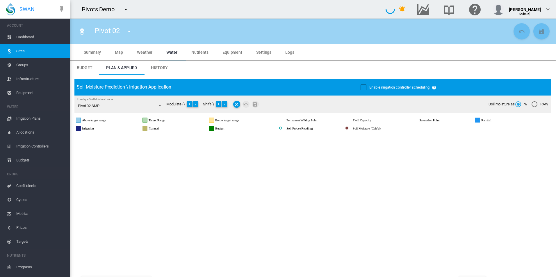
type input "********"
type input "*********"
type input "***"
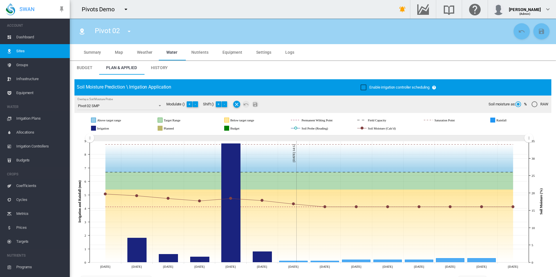
click at [264, 51] on span "Settings" at bounding box center [263, 52] width 15 height 5
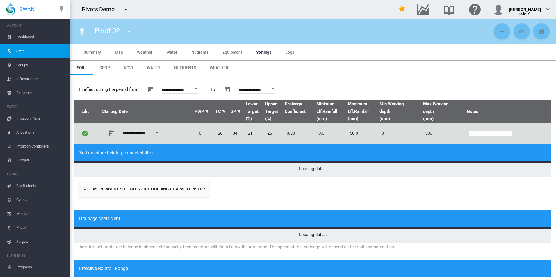
type input "*"
type input "**"
type input "*****"
type input "***"
type input "*****"
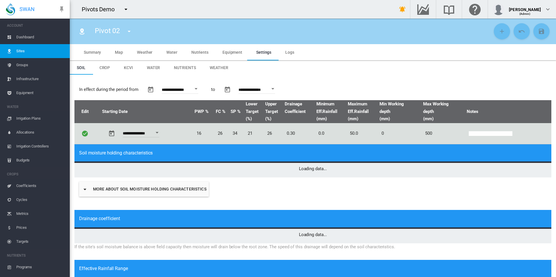
type input "*****"
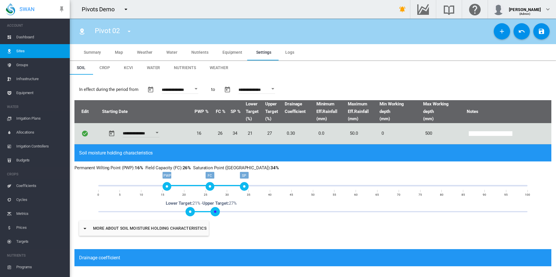
drag, startPoint x: 211, startPoint y: 211, endPoint x: 214, endPoint y: 210, distance: 3.3
click at [214, 210] on span at bounding box center [215, 211] width 9 height 9
click at [518, 31] on md-icon "icon-undo" at bounding box center [521, 31] width 7 height 7
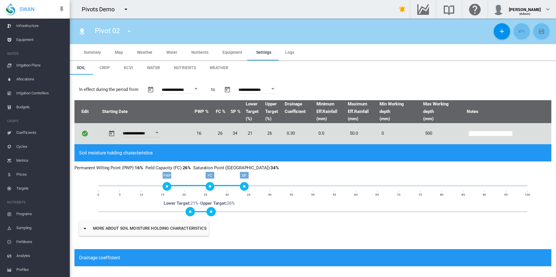
scroll to position [58, 0]
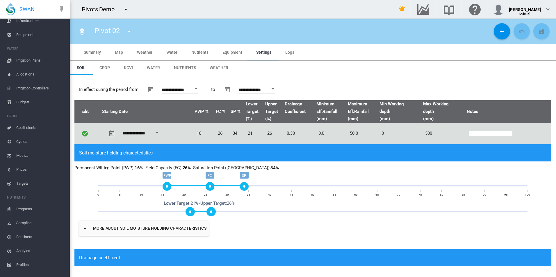
click at [31, 58] on span "Irrigation Plans" at bounding box center [40, 61] width 49 height 14
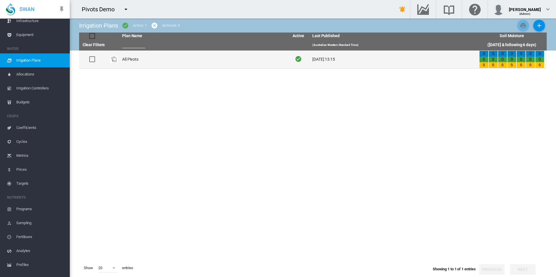
click at [135, 60] on td "All Pivots" at bounding box center [203, 60] width 167 height 18
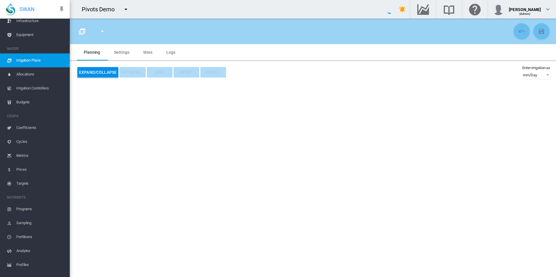
type input "**********"
type input "*"
type input "*****"
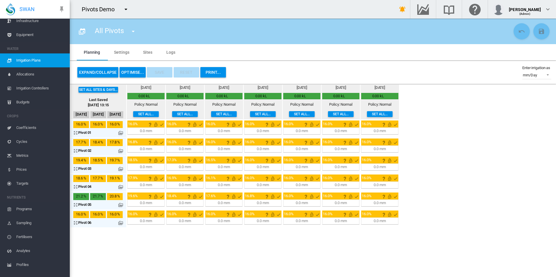
click at [121, 132] on md-icon at bounding box center [120, 133] width 5 height 5
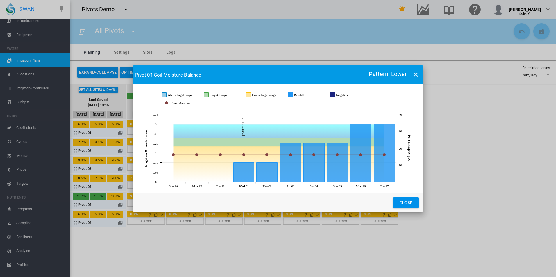
click at [415, 77] on md-icon "icon-close" at bounding box center [415, 74] width 7 height 7
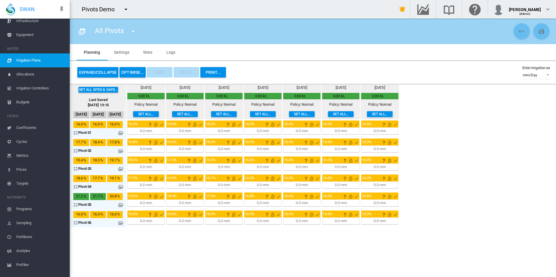
click at [76, 132] on md-icon "icon-arrow-expand" at bounding box center [76, 132] width 7 height 7
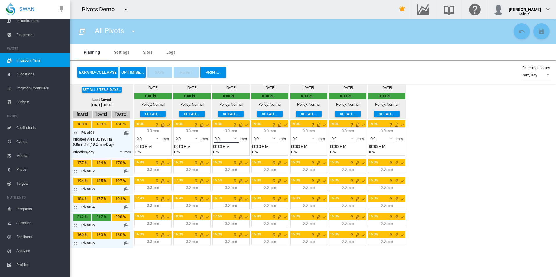
click at [235, 139] on span at bounding box center [233, 138] width 7 height 5
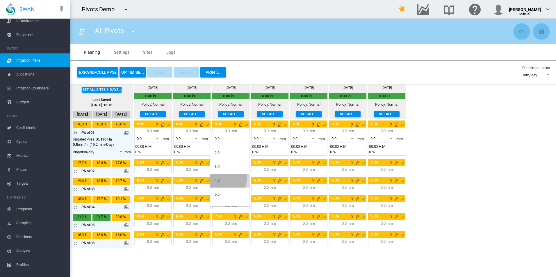
click at [222, 178] on md-option "4.0" at bounding box center [230, 181] width 40 height 14
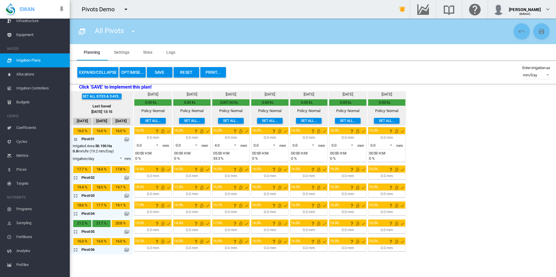
click at [127, 139] on md-icon at bounding box center [126, 139] width 5 height 5
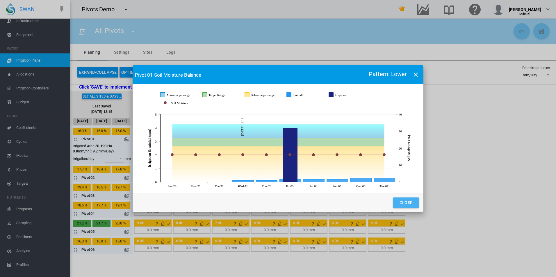
click at [406, 201] on button "Close" at bounding box center [406, 203] width 26 height 10
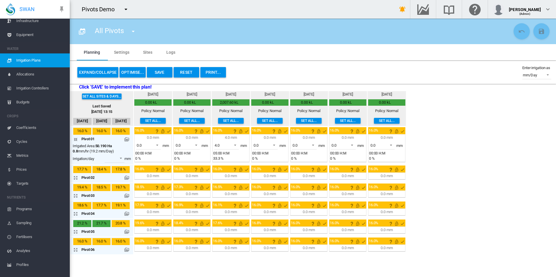
click at [127, 72] on button "OPTIMISE..." at bounding box center [133, 72] width 26 height 10
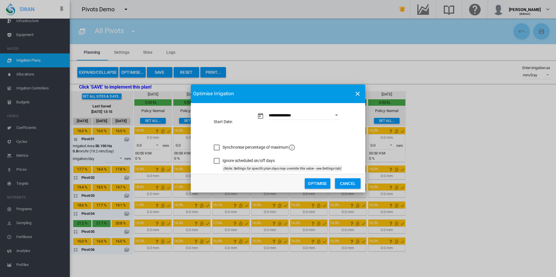
click at [324, 186] on button "Optimise" at bounding box center [318, 184] width 26 height 10
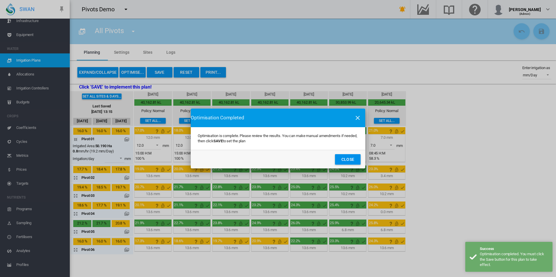
click at [346, 159] on button "Close" at bounding box center [348, 159] width 26 height 10
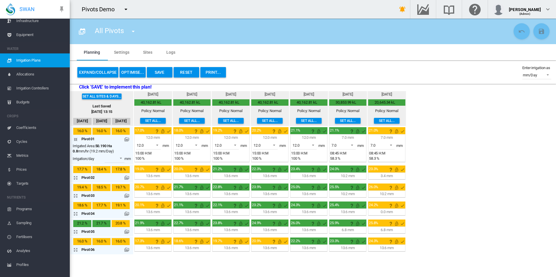
click at [127, 231] on md-icon at bounding box center [126, 232] width 5 height 5
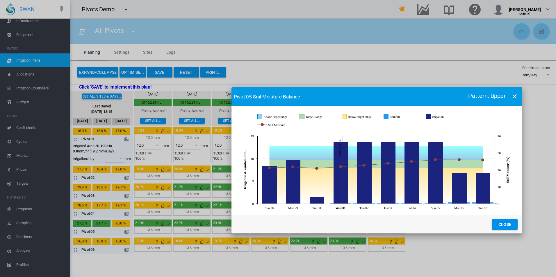
drag, startPoint x: 285, startPoint y: 87, endPoint x: 385, endPoint y: 101, distance: 101.6
click at [385, 101] on md-toolbar "Pivot 05 Soil Moisture Balance Pattern: Upper" at bounding box center [376, 96] width 291 height 19
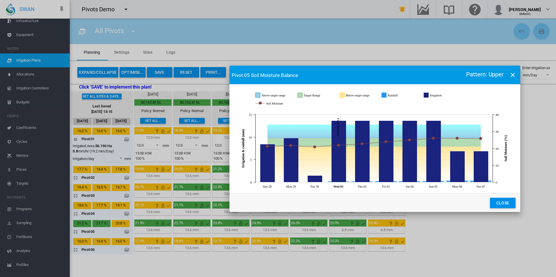
drag, startPoint x: 373, startPoint y: 90, endPoint x: 373, endPoint y: 77, distance: 12.2
click at [373, 77] on md-toolbar "Pivot 05 Soil Moisture Balance Pattern: Upper" at bounding box center [374, 75] width 291 height 19
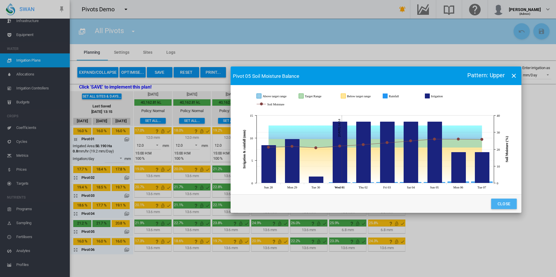
click at [503, 204] on button "Close" at bounding box center [504, 204] width 26 height 10
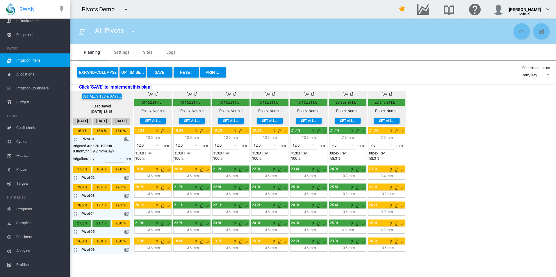
click at [132, 72] on button "OPTIMISE..." at bounding box center [133, 72] width 26 height 10
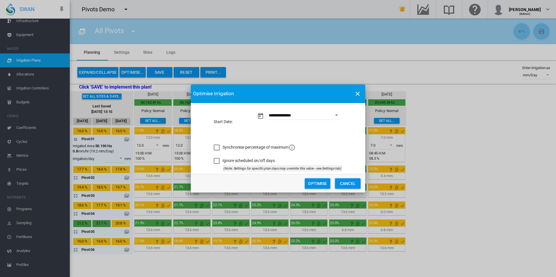
click at [217, 145] on div "Synchronise percentage of maximum" at bounding box center [217, 148] width 6 height 6
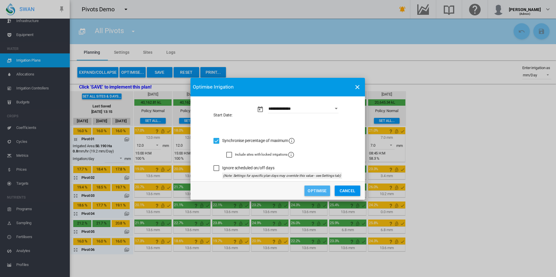
click at [318, 189] on button "Optimise" at bounding box center [317, 191] width 26 height 10
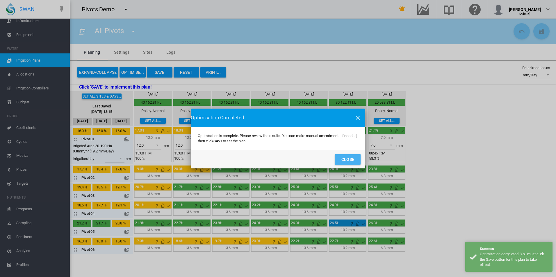
click at [347, 158] on button "Close" at bounding box center [348, 159] width 26 height 10
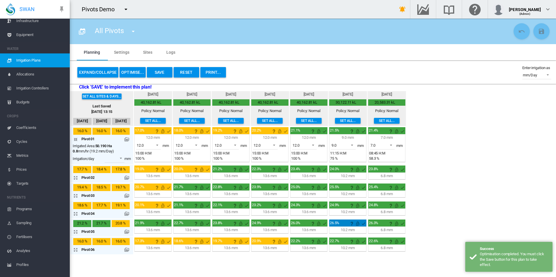
click at [128, 232] on md-icon at bounding box center [126, 232] width 5 height 5
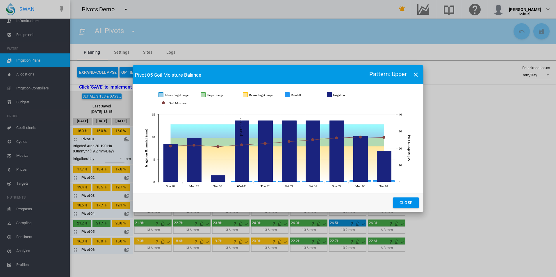
click at [405, 202] on button "Close" at bounding box center [406, 203] width 26 height 10
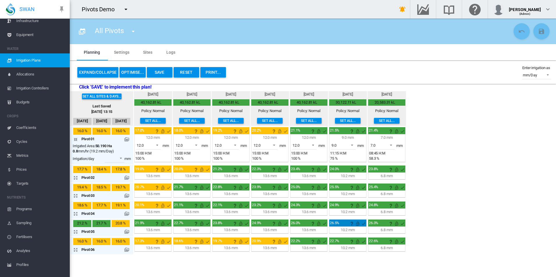
click at [133, 69] on button "OPTIMISE..." at bounding box center [133, 72] width 26 height 10
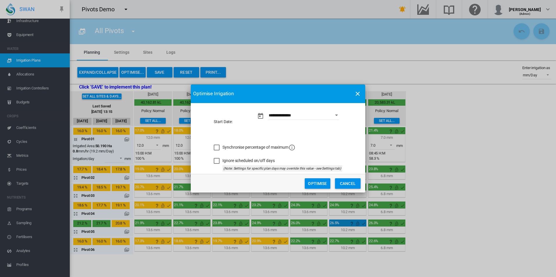
click at [216, 145] on div "Synchronise percentage of maximum" at bounding box center [217, 148] width 6 height 6
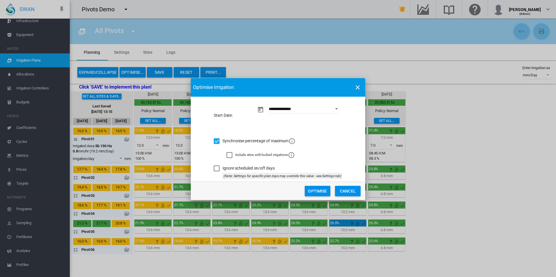
click at [216, 167] on div "Ignore scheduled on/off days" at bounding box center [217, 169] width 6 height 6
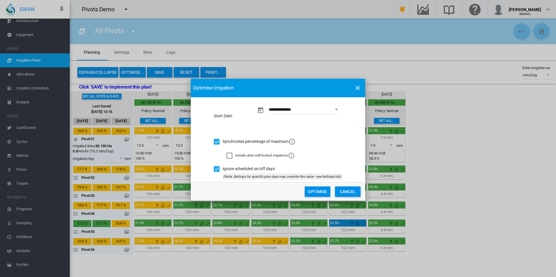
click at [318, 190] on button "Optimise" at bounding box center [318, 192] width 26 height 10
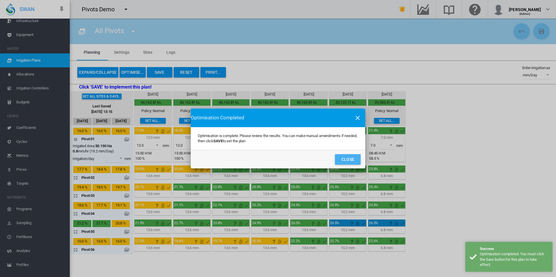
click at [352, 157] on button "Close" at bounding box center [348, 159] width 26 height 10
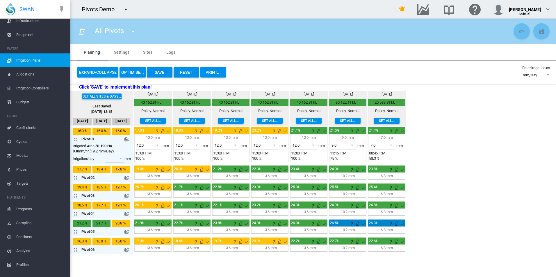
click at [126, 232] on md-icon at bounding box center [126, 232] width 5 height 5
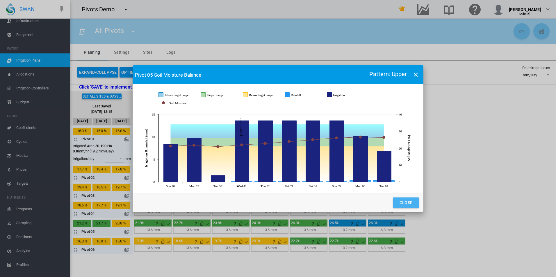
click at [405, 202] on button "Close" at bounding box center [406, 203] width 26 height 10
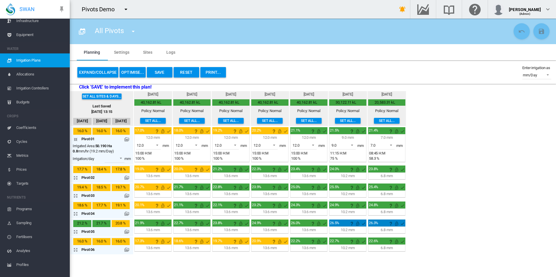
click at [130, 72] on button "OPTIMISE..." at bounding box center [133, 72] width 26 height 10
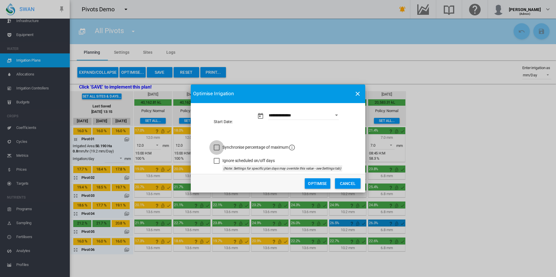
click at [217, 147] on div "Synchronise percentage of maximum" at bounding box center [217, 148] width 6 height 6
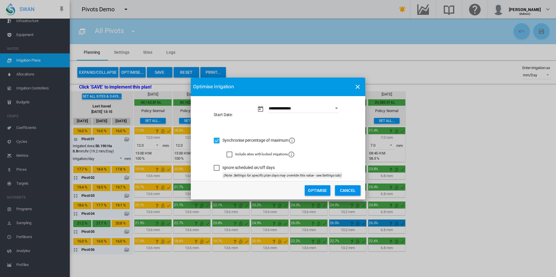
click at [319, 189] on button "Optimise" at bounding box center [318, 191] width 26 height 10
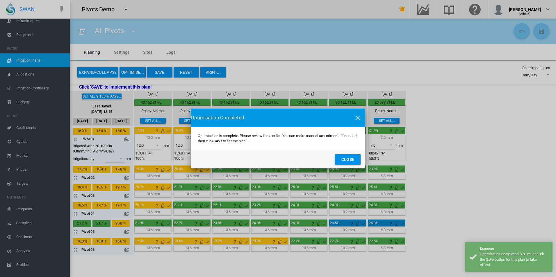
click at [343, 159] on button "Close" at bounding box center [348, 159] width 26 height 10
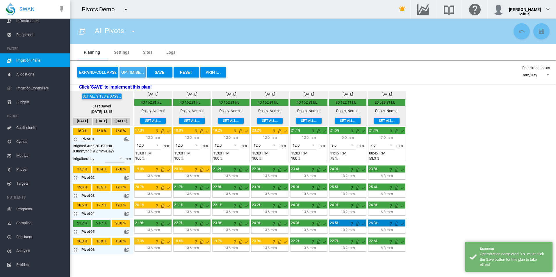
click at [133, 73] on button "OPTIMISE..." at bounding box center [133, 72] width 26 height 10
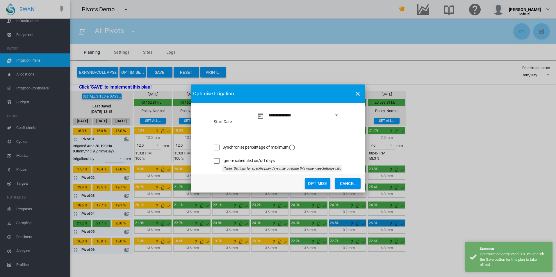
click at [216, 148] on div "Synchronise percentage of maximum" at bounding box center [217, 148] width 6 height 6
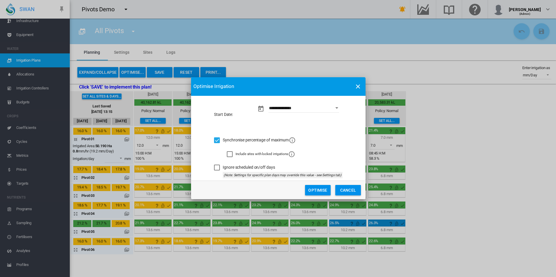
click at [318, 186] on button "Optimise" at bounding box center [318, 190] width 26 height 10
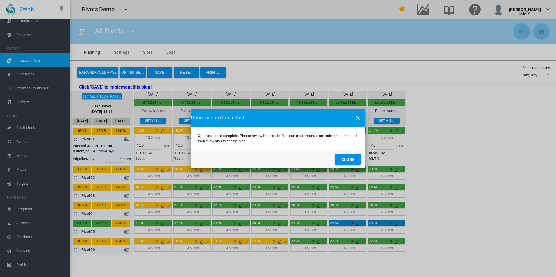
click at [343, 161] on button "Close" at bounding box center [348, 159] width 26 height 10
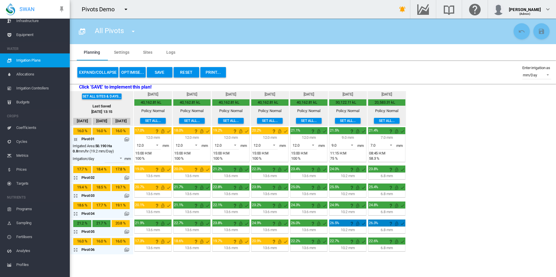
click at [122, 51] on md-tab-item "Settings" at bounding box center [121, 52] width 29 height 16
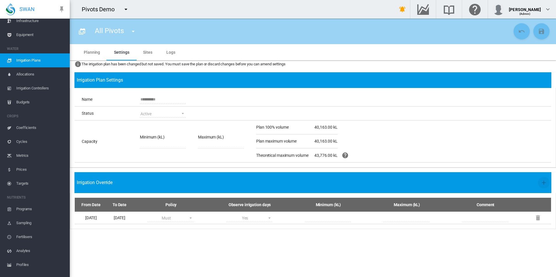
click at [87, 51] on md-tab-item "Planning" at bounding box center [92, 52] width 30 height 16
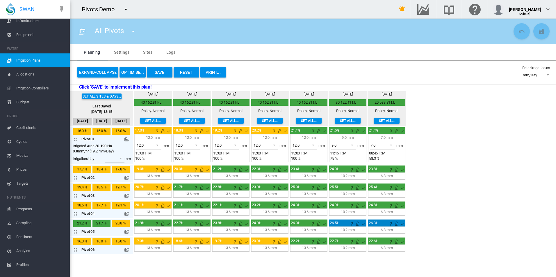
click at [136, 72] on button "OPTIMISE..." at bounding box center [133, 72] width 26 height 10
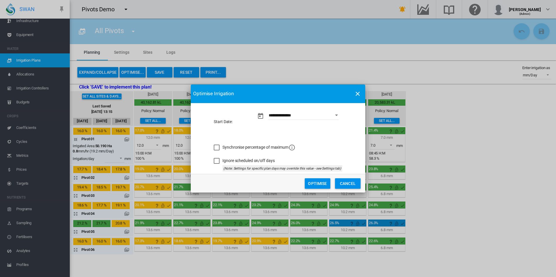
drag, startPoint x: 217, startPoint y: 149, endPoint x: 217, endPoint y: 153, distance: 3.8
click at [217, 149] on div "Synchronise percentage of maximum" at bounding box center [217, 148] width 6 height 6
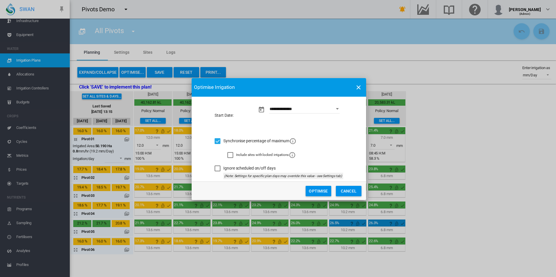
click at [219, 167] on div "Ignore scheduled on/off days" at bounding box center [218, 169] width 6 height 6
click at [322, 188] on button "Optimise" at bounding box center [319, 191] width 26 height 10
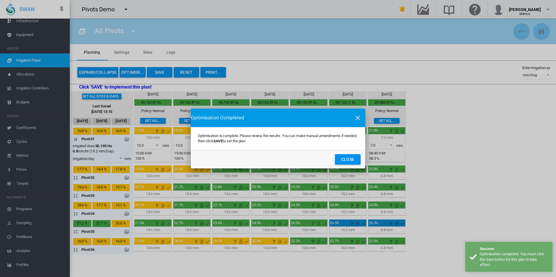
click at [350, 160] on button "Close" at bounding box center [348, 159] width 26 height 10
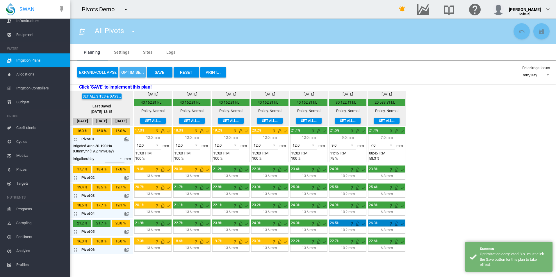
click at [126, 72] on button "OPTIMISE..." at bounding box center [133, 72] width 26 height 10
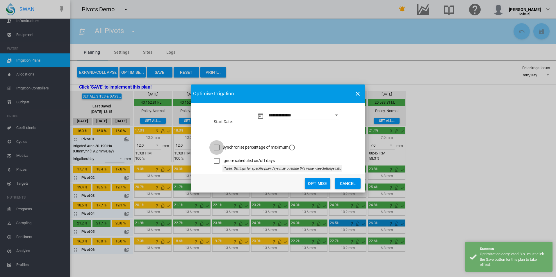
drag, startPoint x: 215, startPoint y: 147, endPoint x: 218, endPoint y: 156, distance: 8.8
click at [215, 148] on div "Synchronise percentage of maximum" at bounding box center [217, 148] width 6 height 6
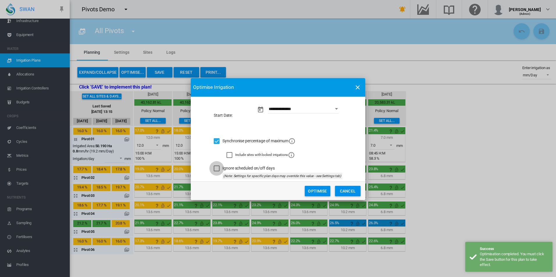
click at [215, 168] on div "Ignore scheduled on/off days" at bounding box center [217, 169] width 6 height 6
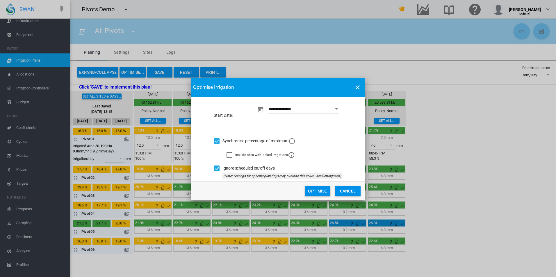
click at [317, 190] on button "Optimise" at bounding box center [318, 191] width 26 height 10
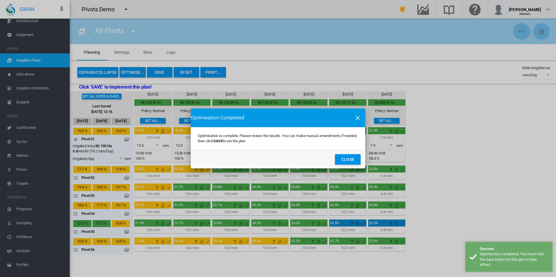
drag, startPoint x: 344, startPoint y: 161, endPoint x: 338, endPoint y: 160, distance: 5.8
click at [344, 160] on button "Close" at bounding box center [348, 159] width 26 height 10
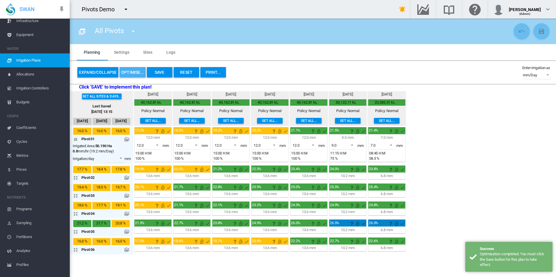
click at [133, 73] on button "OPTIMISE..." at bounding box center [133, 72] width 26 height 10
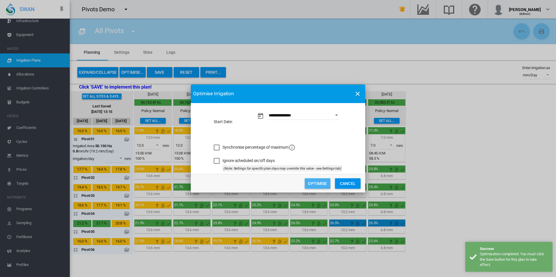
click at [318, 186] on button "Optimise" at bounding box center [318, 184] width 26 height 10
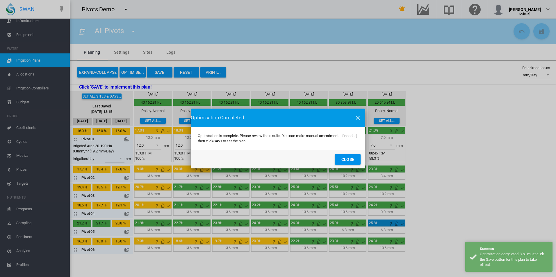
click at [344, 156] on button "Close" at bounding box center [348, 159] width 26 height 10
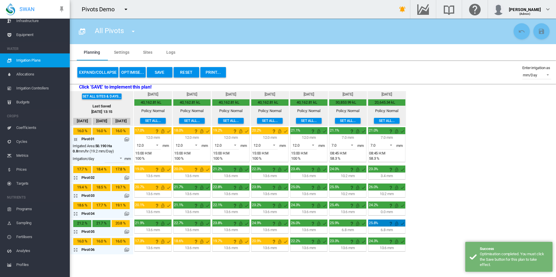
click at [130, 72] on button "OPTIMISE..." at bounding box center [133, 72] width 26 height 10
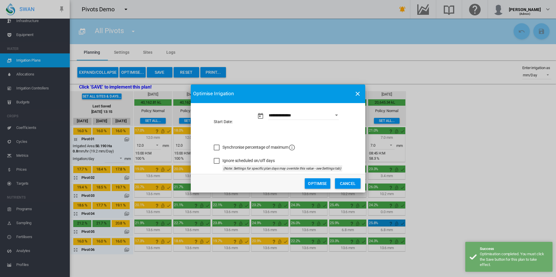
click at [316, 184] on button "Optimise" at bounding box center [318, 184] width 26 height 10
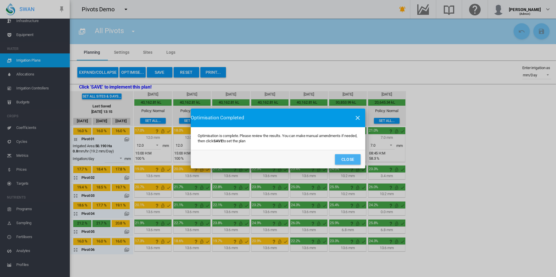
click at [353, 160] on button "Close" at bounding box center [348, 159] width 26 height 10
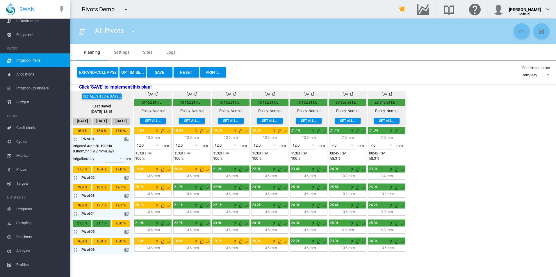
click at [128, 232] on md-icon at bounding box center [126, 232] width 5 height 5
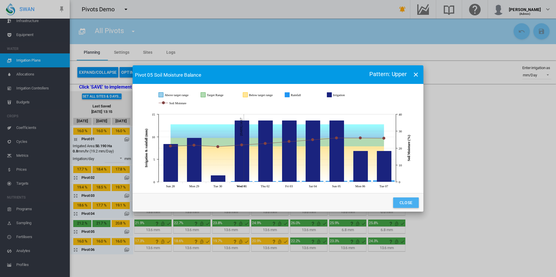
click at [402, 202] on button "Close" at bounding box center [406, 203] width 26 height 10
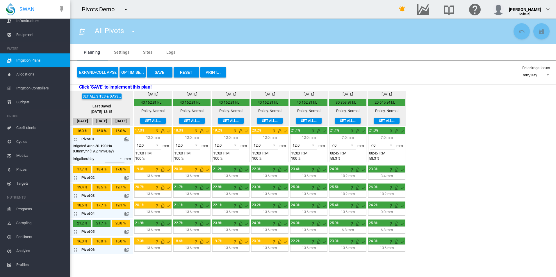
click at [184, 71] on button "Reset" at bounding box center [187, 72] width 26 height 10
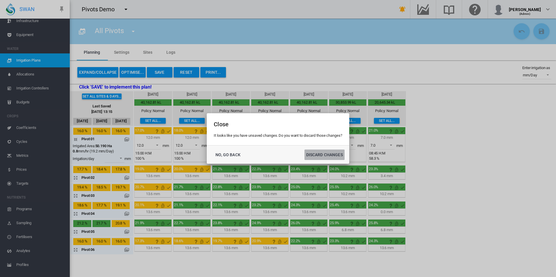
click at [325, 155] on button "DISCARD CHANGES" at bounding box center [324, 155] width 40 height 10
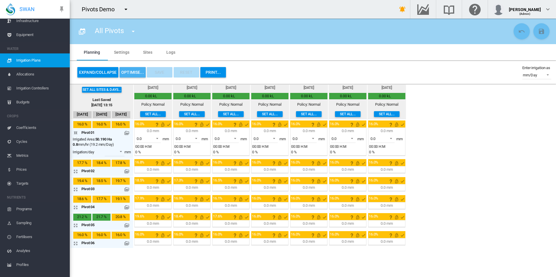
click at [127, 72] on button "OPTIMISE..." at bounding box center [133, 72] width 26 height 10
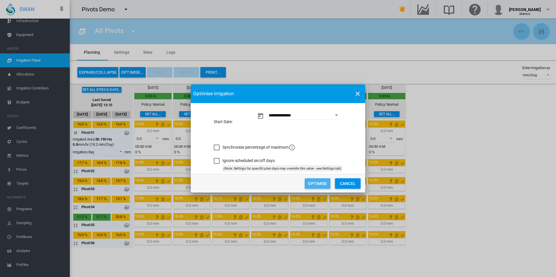
click at [313, 181] on button "Optimise" at bounding box center [318, 184] width 26 height 10
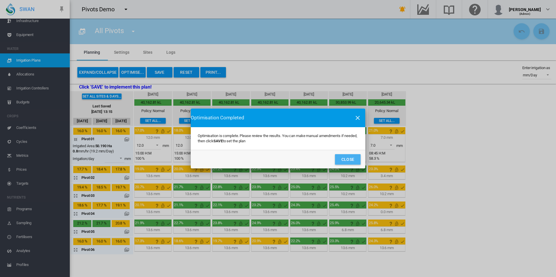
click at [347, 156] on button "Close" at bounding box center [348, 159] width 26 height 10
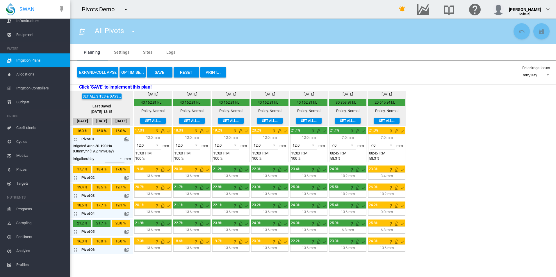
click at [131, 74] on button "OPTIMISE..." at bounding box center [133, 72] width 26 height 10
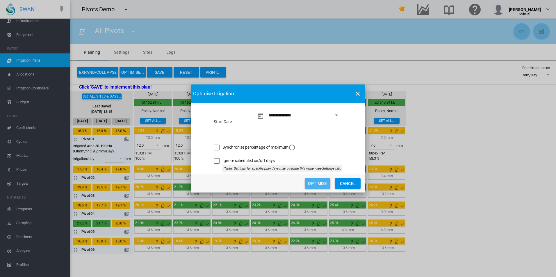
click at [322, 185] on button "Optimise" at bounding box center [318, 184] width 26 height 10
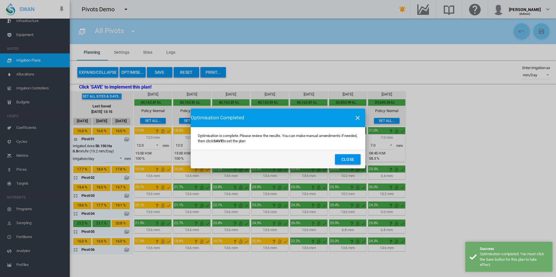
click at [349, 156] on button "Close" at bounding box center [348, 159] width 26 height 10
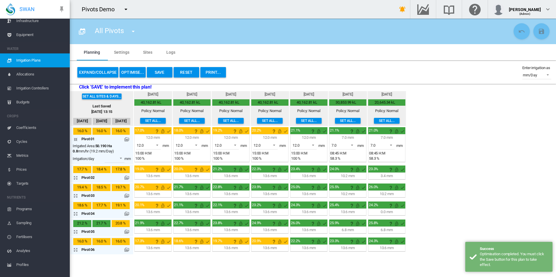
click at [134, 72] on button "OPTIMISE..." at bounding box center [133, 72] width 26 height 10
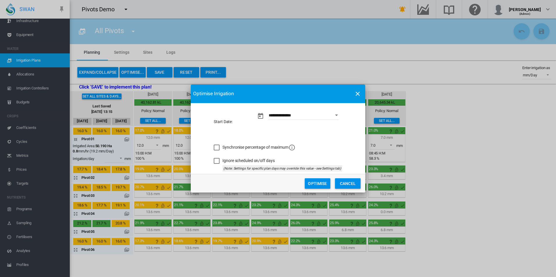
click at [318, 185] on button "Optimise" at bounding box center [318, 184] width 26 height 10
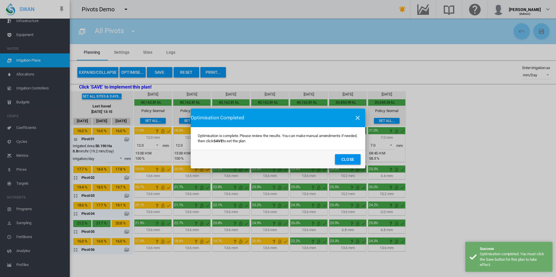
click at [353, 156] on button "Close" at bounding box center [348, 159] width 26 height 10
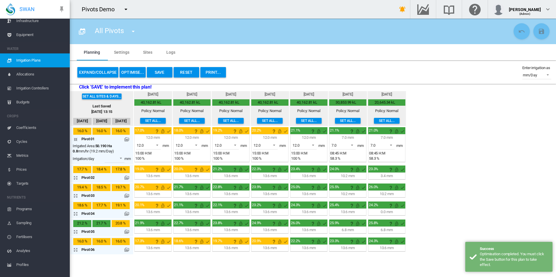
click at [130, 74] on button "OPTIMISE..." at bounding box center [133, 72] width 26 height 10
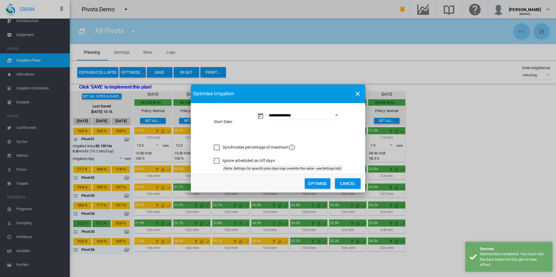
click at [320, 183] on button "Optimise" at bounding box center [318, 184] width 26 height 10
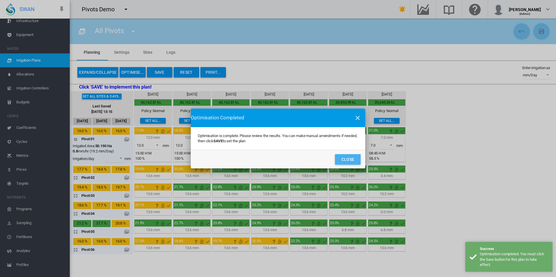
click at [340, 161] on button "Close" at bounding box center [348, 159] width 26 height 10
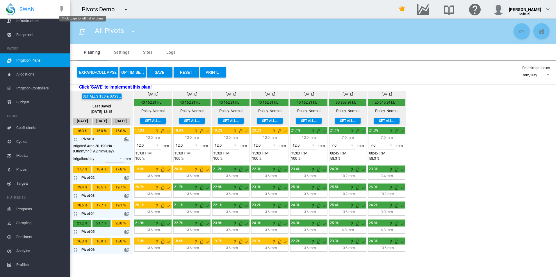
click at [80, 33] on md-icon "icon-calendar-multiple" at bounding box center [82, 31] width 7 height 7
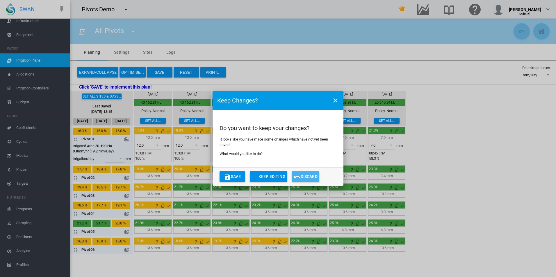
click at [312, 177] on button "Discard" at bounding box center [305, 177] width 27 height 10
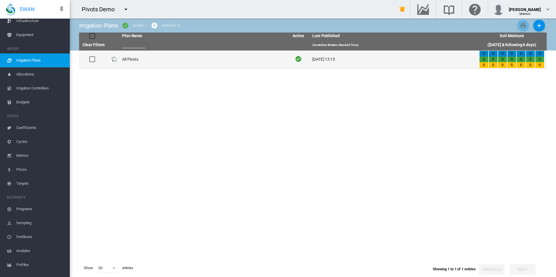
click at [136, 60] on td "All Pivots" at bounding box center [203, 60] width 167 height 18
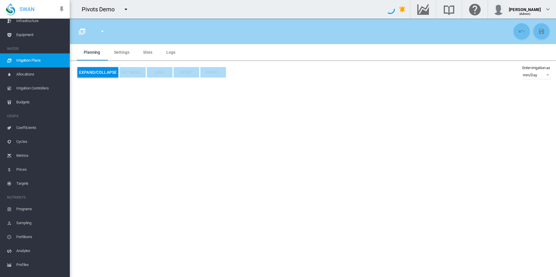
type input "**********"
type input "*"
type input "*****"
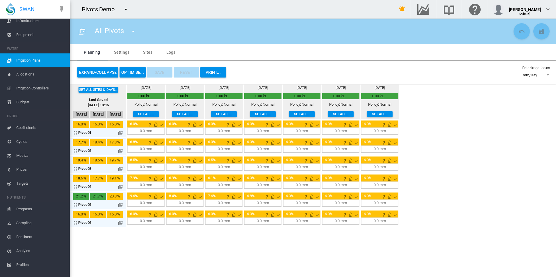
click at [129, 72] on button "OPTIMISE..." at bounding box center [133, 72] width 26 height 10
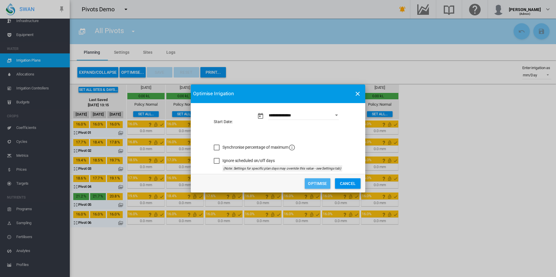
click at [313, 182] on button "Optimise" at bounding box center [318, 184] width 26 height 10
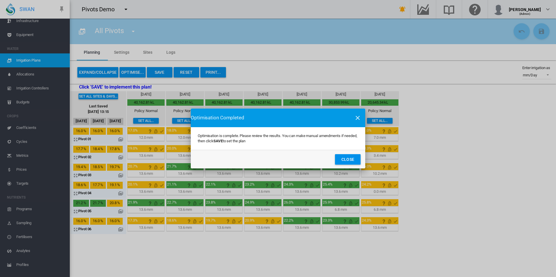
click at [345, 157] on button "Close" at bounding box center [348, 159] width 26 height 10
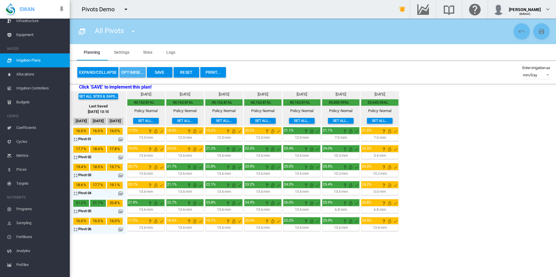
click at [133, 70] on button "OPTIMISE..." at bounding box center [133, 72] width 26 height 10
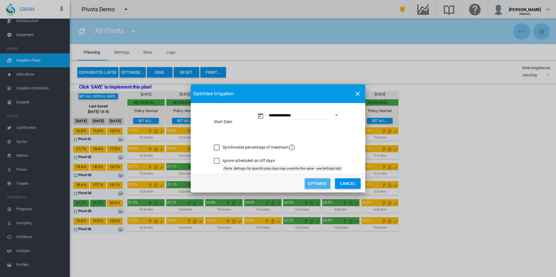
click at [315, 183] on button "Optimise" at bounding box center [318, 184] width 26 height 10
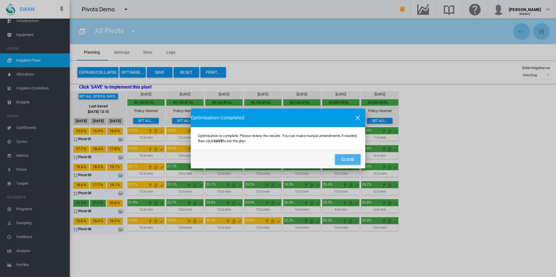
drag, startPoint x: 345, startPoint y: 158, endPoint x: 340, endPoint y: 161, distance: 5.6
click at [340, 161] on button "Close" at bounding box center [348, 159] width 26 height 10
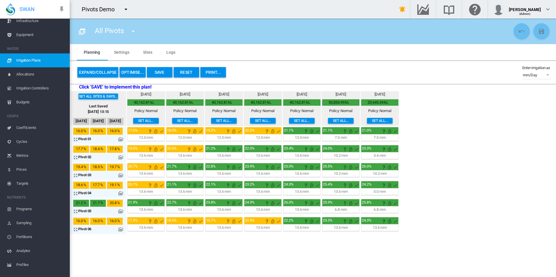
click at [481, 192] on div "Set all sites & days... Last Saved 5 May 2025, 13:15 28 Sept 29 Sept 30 Sept We…" at bounding box center [313, 163] width 486 height 144
click at [133, 75] on button "OPTIMISE..." at bounding box center [133, 72] width 26 height 10
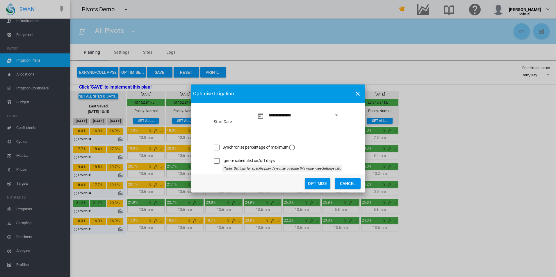
click at [229, 144] on div "Synchronise percentage of maximum" at bounding box center [278, 146] width 129 height 14
click at [228, 148] on span "Synchronise percentage of maximum" at bounding box center [258, 147] width 73 height 5
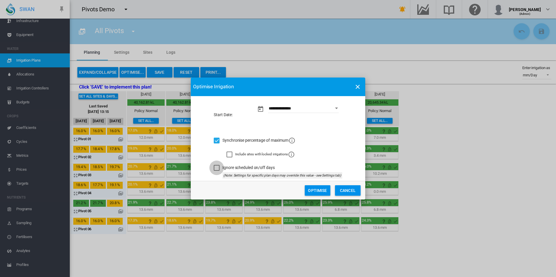
click at [220, 167] on div "Ignore scheduled on/off days" at bounding box center [217, 168] width 6 height 6
click at [309, 190] on button "Optimise" at bounding box center [318, 191] width 26 height 10
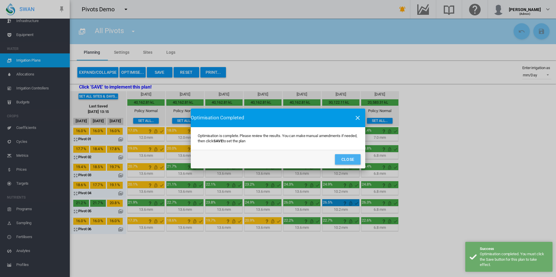
click at [350, 156] on button "Close" at bounding box center [348, 159] width 26 height 10
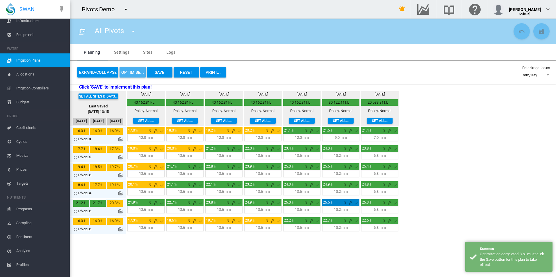
click at [143, 74] on button "OPTIMISE..." at bounding box center [133, 72] width 26 height 10
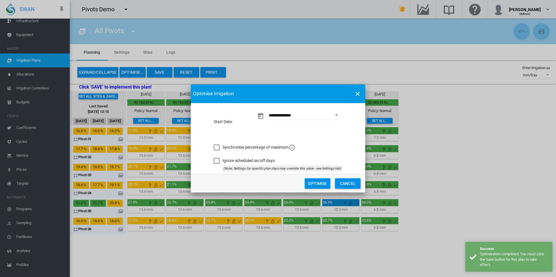
click at [268, 150] on div "Synchronise percentage of maximum" at bounding box center [258, 147] width 73 height 7
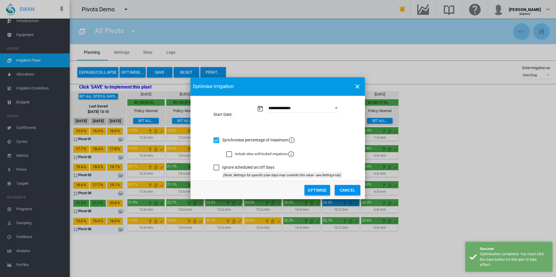
click at [261, 168] on div "Ignore scheduled on/off days" at bounding box center [248, 168] width 52 height 6
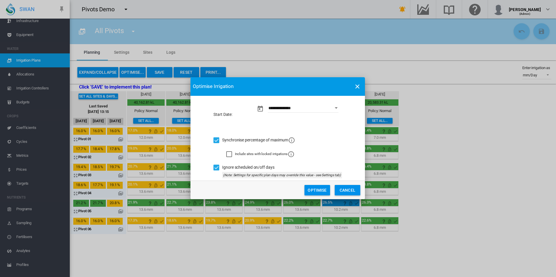
click at [312, 192] on button "Optimise" at bounding box center [317, 190] width 26 height 10
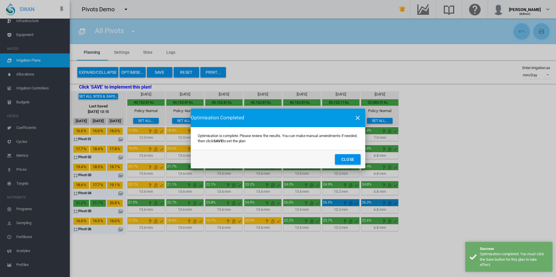
click at [348, 159] on button "Close" at bounding box center [348, 159] width 26 height 10
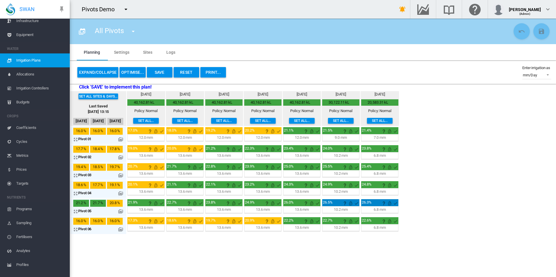
click at [86, 71] on button "Expand/Collapse" at bounding box center [97, 72] width 41 height 10
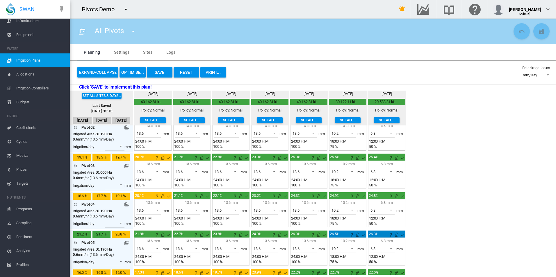
scroll to position [58, 0]
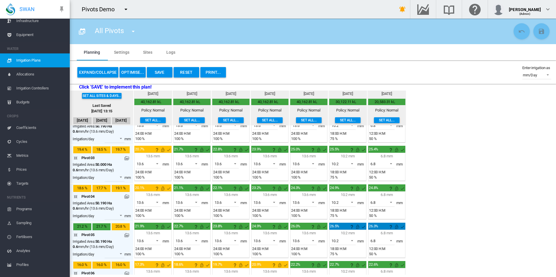
click at [184, 72] on button "Reset" at bounding box center [187, 72] width 26 height 10
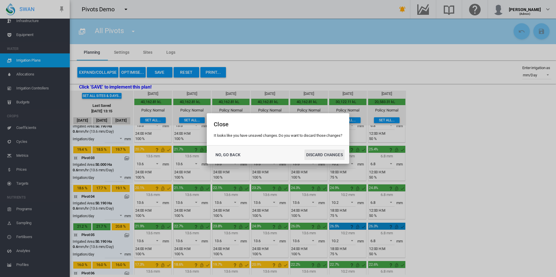
click at [309, 157] on button "DISCARD CHANGES" at bounding box center [324, 155] width 40 height 10
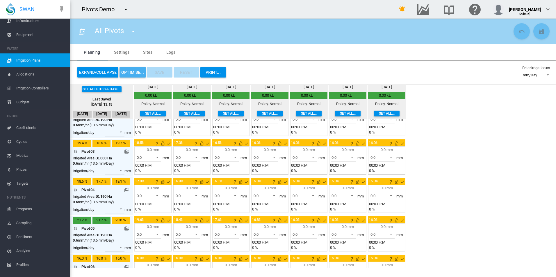
click at [136, 74] on button "OPTIMISE..." at bounding box center [133, 72] width 26 height 10
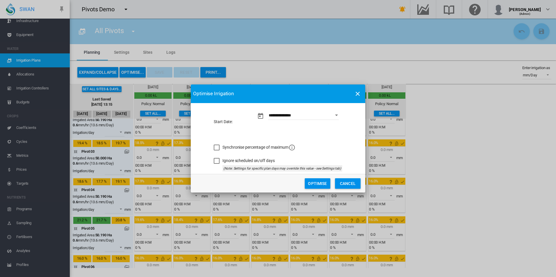
click at [318, 181] on button "Optimise" at bounding box center [318, 184] width 26 height 10
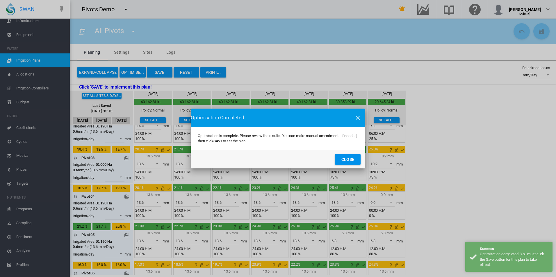
click at [349, 158] on button "Close" at bounding box center [348, 159] width 26 height 10
